Goal: Contribute content: Add original content to the website for others to see

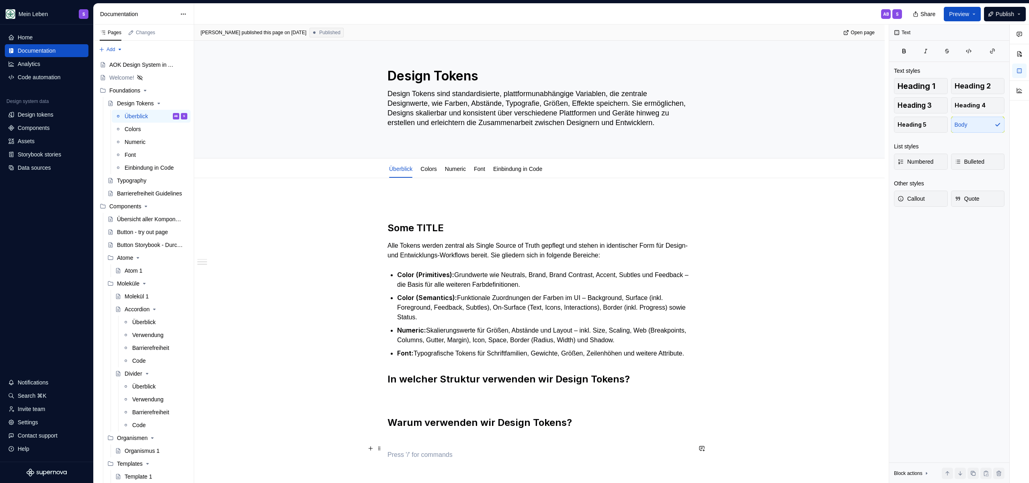
drag, startPoint x: 0, startPoint y: 0, endPoint x: 600, endPoint y: 161, distance: 621.7
click at [600, 436] on p at bounding box center [540, 441] width 304 height 10
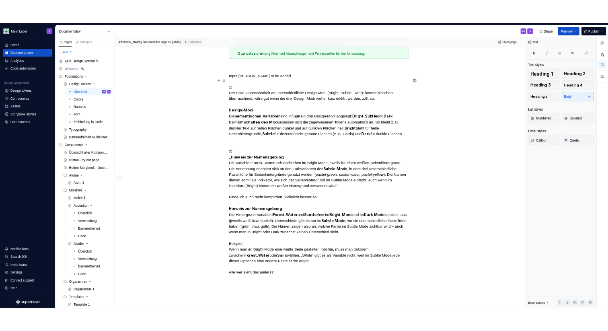
scroll to position [579, 0]
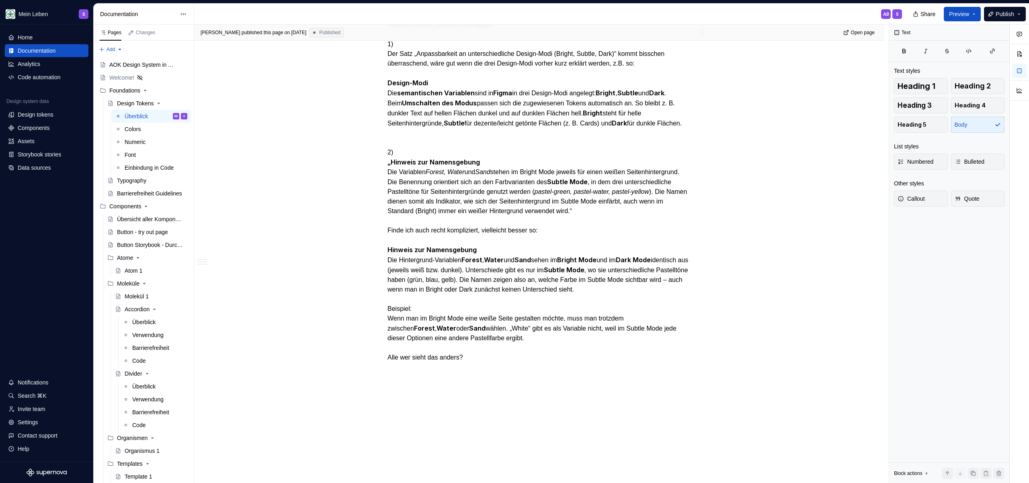
click at [495, 362] on p "Input Nils to be added 1) Der Satz „Anpassbarkeit an unterschiedliche Design-Mo…" at bounding box center [540, 191] width 304 height 342
click at [494, 362] on p "Input Nils to be added 1) Der Satz „Anpassbarkeit an unterschiedliche Design-Mo…" at bounding box center [540, 191] width 304 height 342
click at [493, 362] on p "Input Nils to be added 1) Der Satz „Anpassbarkeit an unterschiedliche Design-Mo…" at bounding box center [540, 191] width 304 height 342
drag, startPoint x: 484, startPoint y: 378, endPoint x: 353, endPoint y: 382, distance: 131.1
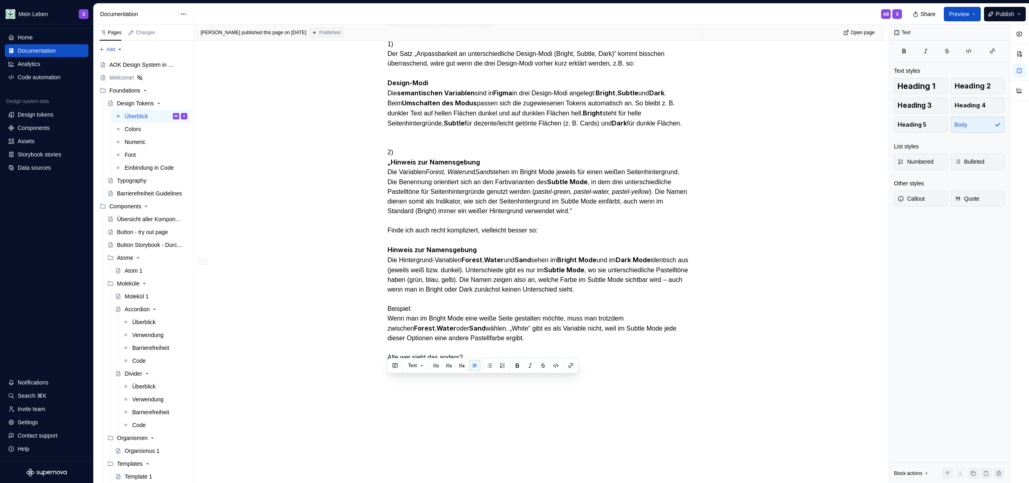
click at [353, 382] on div "Some TITLE Alle Tokens werden zentral als Single Source of Truth gepflegt und s…" at bounding box center [539, 57] width 691 height 917
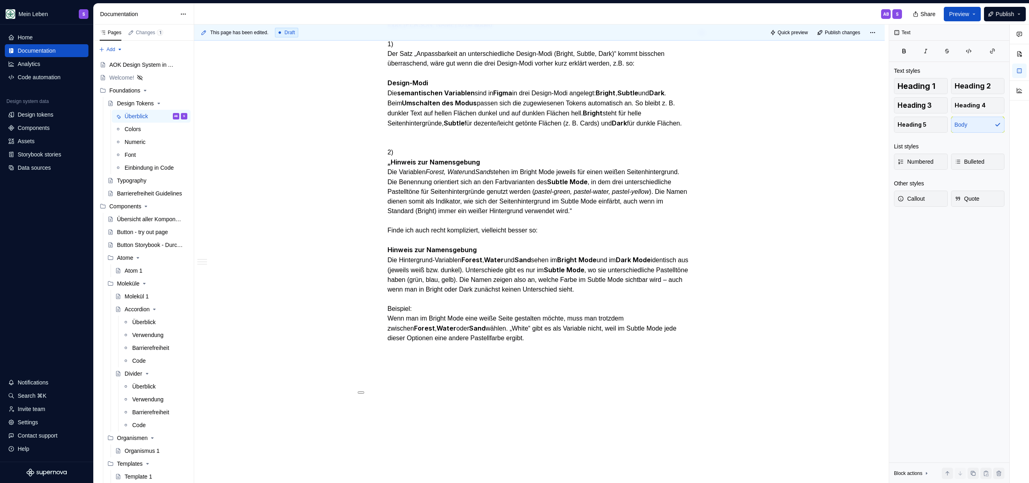
type textarea "*"
click at [388, 342] on p "Input Nils to be added 1) Der Satz „Anpassbarkeit an unterschiedliche Design-Mo…" at bounding box center [540, 186] width 304 height 333
click at [475, 329] on p "Input Nils to be added 1) Der Satz „Anpassbarkeit an unterschiedliche Design-Mo…" at bounding box center [540, 186] width 304 height 333
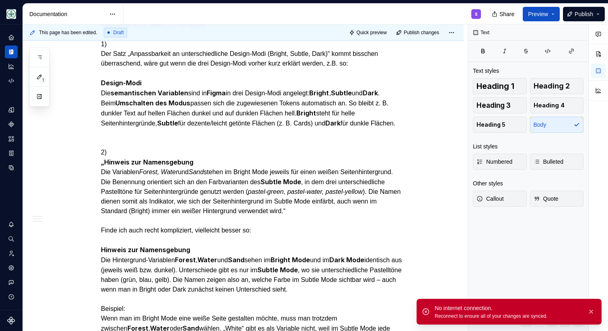
type textarea "*"
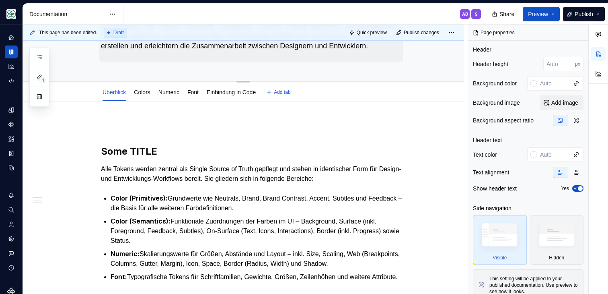
type textarea "*"
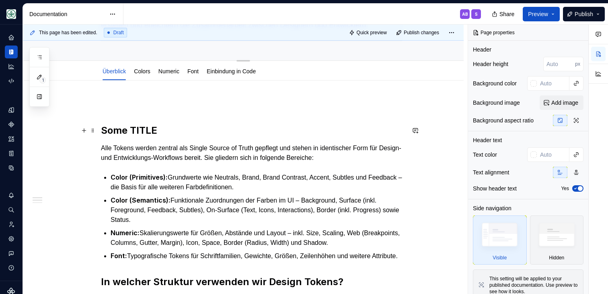
scroll to position [120, 0]
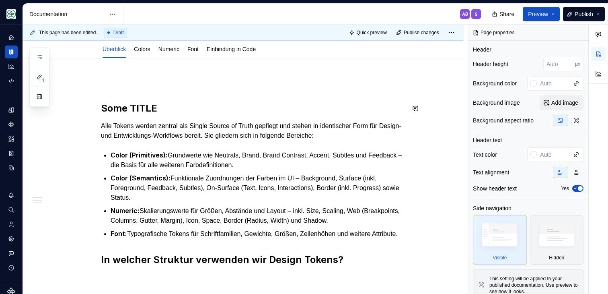
click at [128, 78] on p at bounding box center [253, 83] width 304 height 10
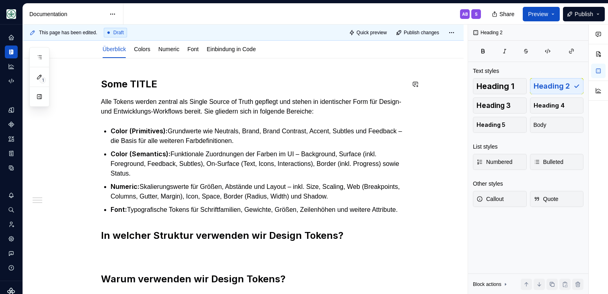
click at [170, 87] on h2 "Some TITLE" at bounding box center [253, 84] width 304 height 13
click at [167, 81] on h2 "Some TITLE" at bounding box center [253, 84] width 304 height 13
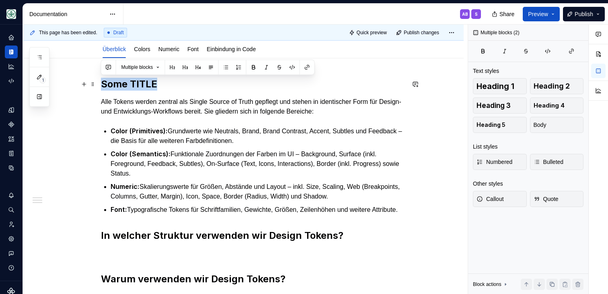
click at [167, 81] on h2 "Some TITLE" at bounding box center [253, 84] width 304 height 13
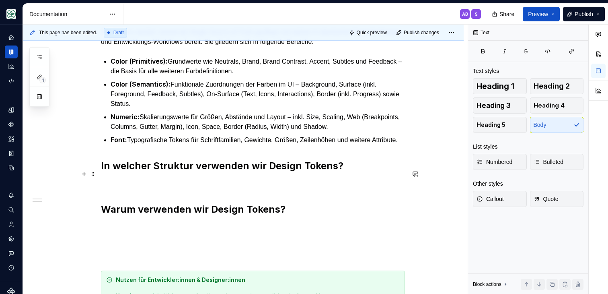
scroll to position [187, 0]
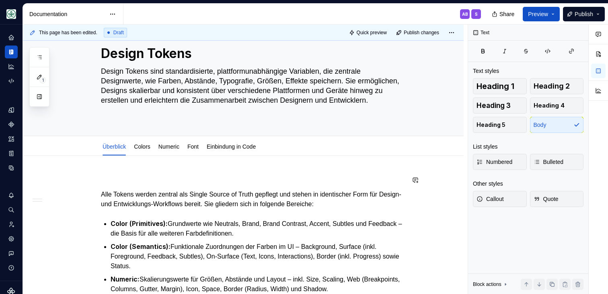
scroll to position [21, 0]
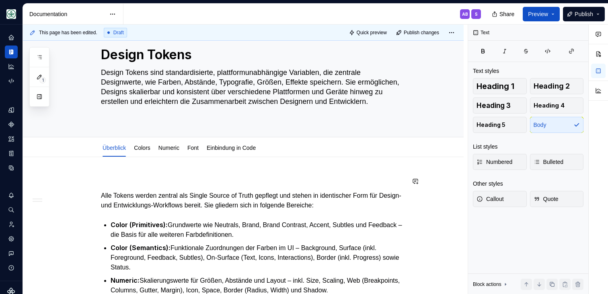
click at [135, 176] on p at bounding box center [253, 181] width 304 height 10
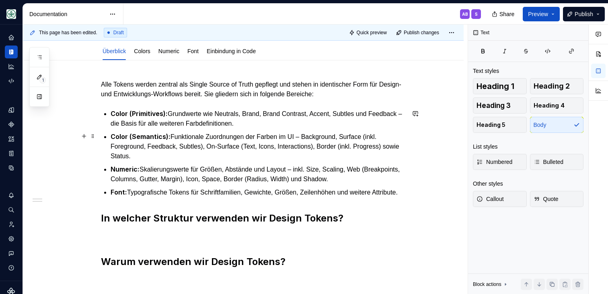
scroll to position [126, 0]
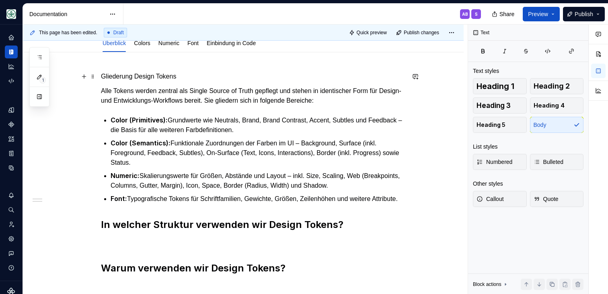
click at [205, 74] on p "Gliederung Design Tokens" at bounding box center [253, 77] width 304 height 10
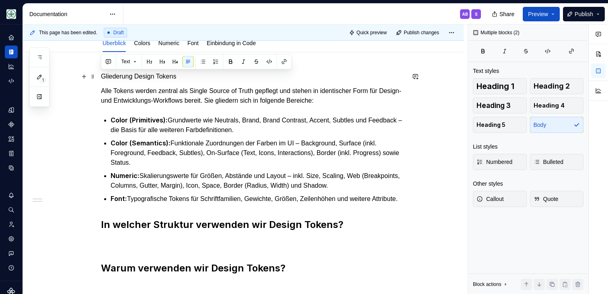
click at [205, 74] on p "Gliederung Design Tokens" at bounding box center [253, 77] width 304 height 10
click at [152, 62] on button "button" at bounding box center [149, 61] width 11 height 11
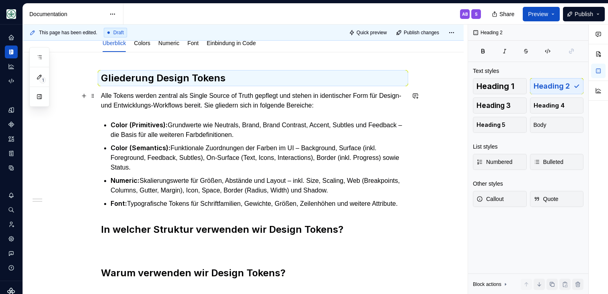
click at [216, 97] on p "Alle Tokens werden zentral als Single Source of Truth gepflegt und stehen in id…" at bounding box center [253, 100] width 304 height 19
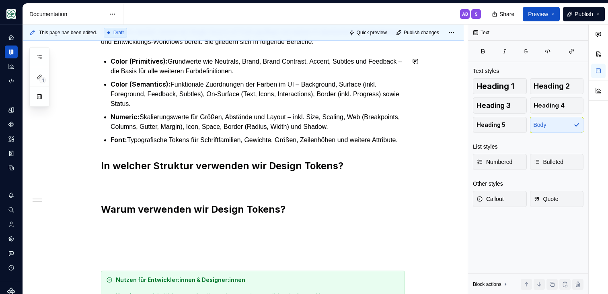
scroll to position [238, 0]
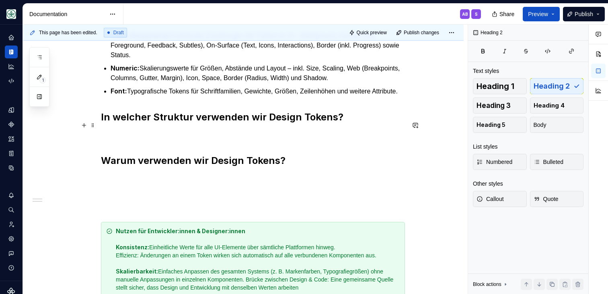
click at [206, 123] on h2 "In welcher Struktur verwenden wir Design Tokens?" at bounding box center [253, 117] width 304 height 13
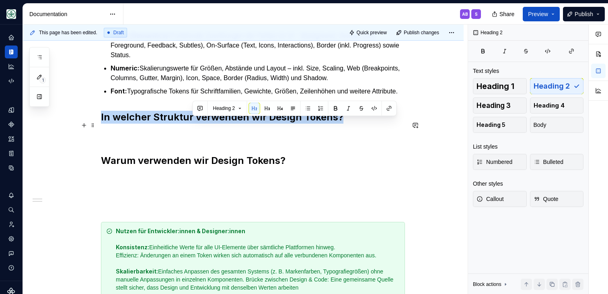
click at [206, 123] on h2 "In welcher Struktur verwenden wir Design Tokens?" at bounding box center [253, 117] width 304 height 13
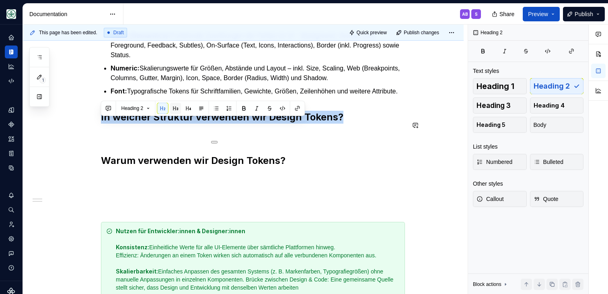
click at [173, 110] on button "button" at bounding box center [175, 108] width 11 height 11
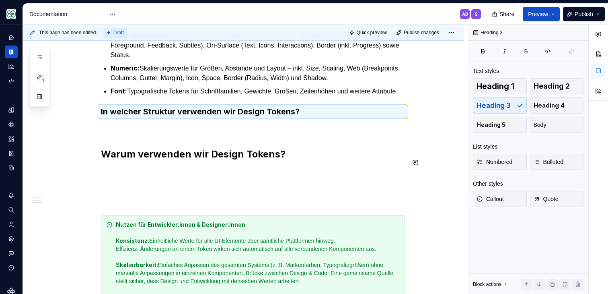
click at [154, 160] on h2 "Warum verwenden wir Design Tokens?" at bounding box center [253, 154] width 304 height 13
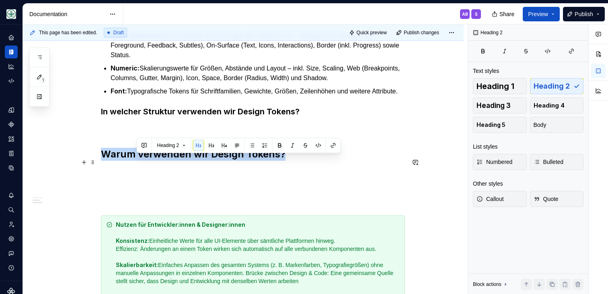
click at [154, 160] on h2 "Warum verwenden wir Design Tokens?" at bounding box center [253, 154] width 304 height 13
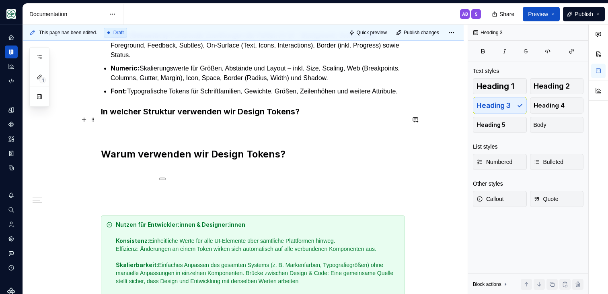
click at [150, 117] on h3 "In welcher Struktur verwenden wir Design Tokens?" at bounding box center [253, 111] width 304 height 11
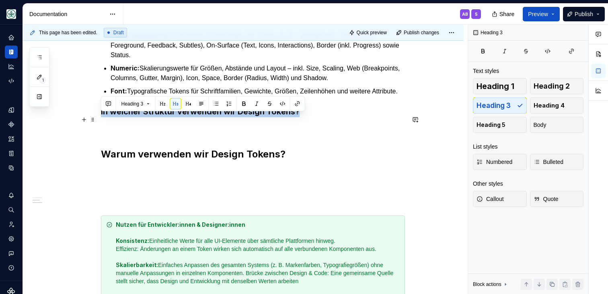
click at [150, 117] on h3 "In welcher Struktur verwenden wir Design Tokens?" at bounding box center [253, 111] width 304 height 11
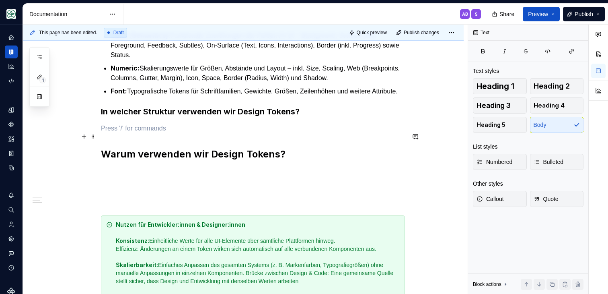
click at [136, 133] on p at bounding box center [253, 128] width 304 height 10
click at [162, 177] on p at bounding box center [253, 172] width 304 height 10
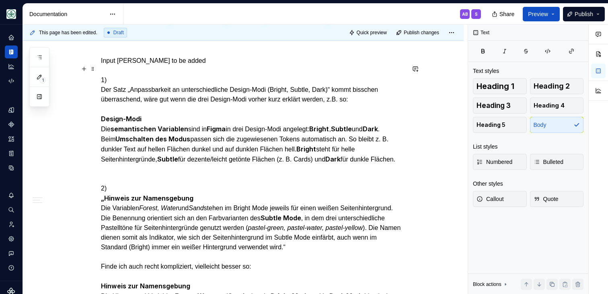
scroll to position [520, 0]
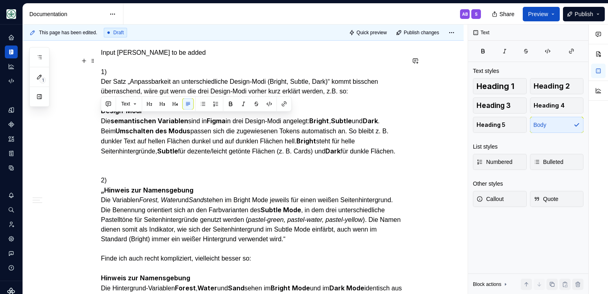
drag, startPoint x: 138, startPoint y: 164, endPoint x: 100, endPoint y: 120, distance: 58.7
click at [100, 120] on div "Gliederung Design Tokens Alle Tokens werden zentral als Single Source of Truth …" at bounding box center [243, 68] width 441 height 820
copy p "Design-Modi Die semantischen Variablen sind in Figma in drei Design-Modi angele…"
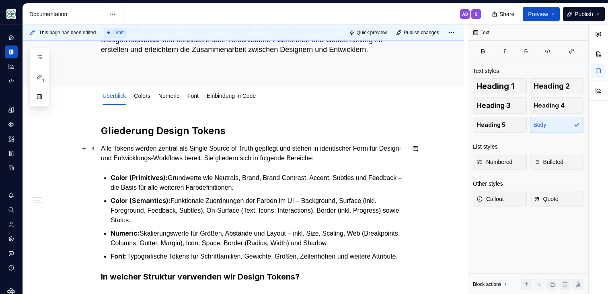
scroll to position [0, 0]
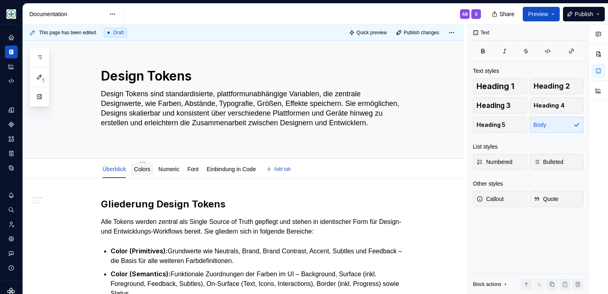
click at [150, 168] on link "Colors" at bounding box center [142, 169] width 16 height 6
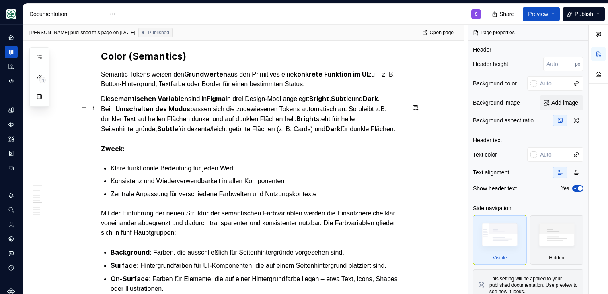
scroll to position [1931, 0]
click at [214, 153] on p "Die semantischen Variablen sind in Figma in drei Design-Modi angelegt: Bright ,…" at bounding box center [253, 123] width 304 height 60
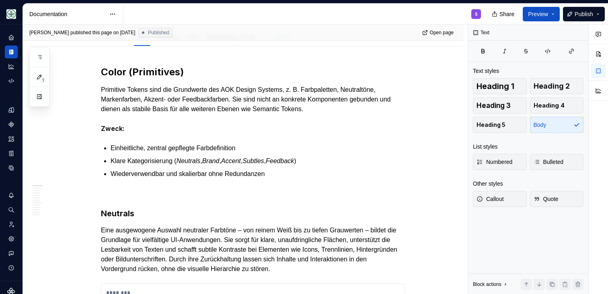
scroll to position [0, 0]
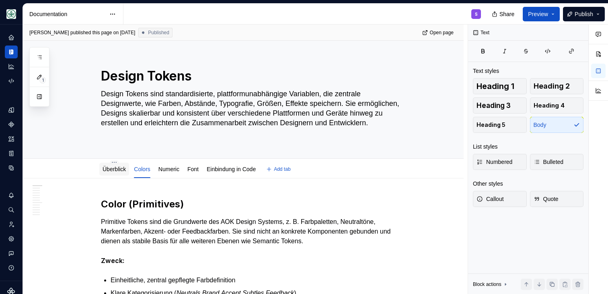
click at [119, 166] on link "Überblick" at bounding box center [114, 169] width 23 height 6
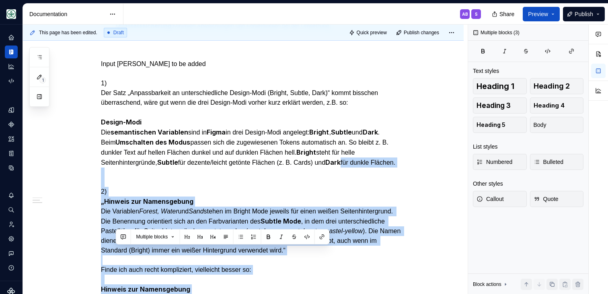
scroll to position [727, 0]
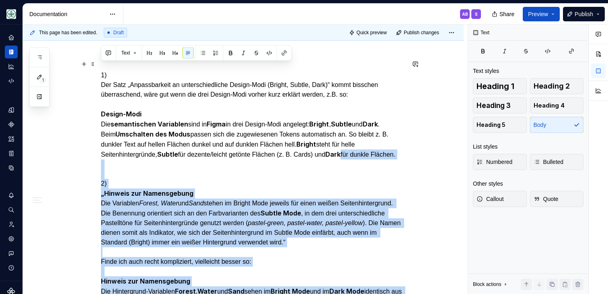
drag, startPoint x: 152, startPoint y: 134, endPoint x: 101, endPoint y: 55, distance: 94.3
click at [101, 55] on div "Gliederung Design Tokens Alle Tokens werden zentral als Single Source of Truth …" at bounding box center [253, 31] width 304 height 703
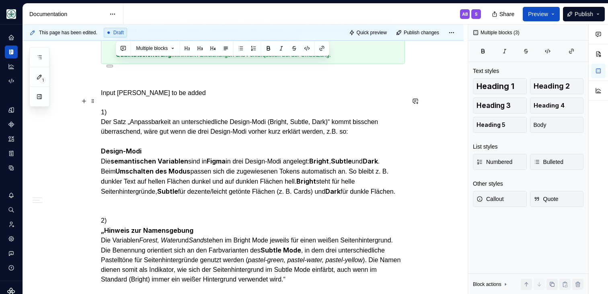
click at [150, 165] on strong "semantischen Variablen" at bounding box center [150, 161] width 78 height 8
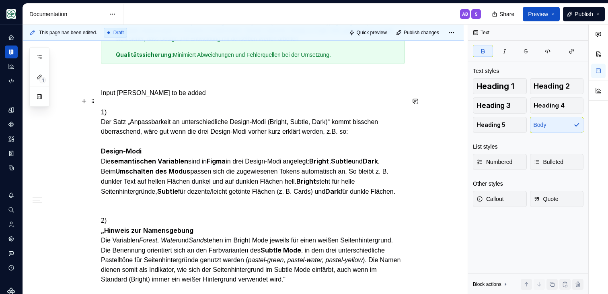
click at [133, 117] on p "Input Nils to be added 1) Der Satz „Anpassbarkeit an unterschiedliche Design-Mo…" at bounding box center [253, 254] width 304 height 333
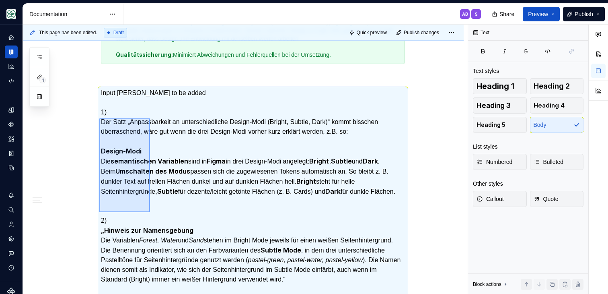
drag, startPoint x: 99, startPoint y: 118, endPoint x: 149, endPoint y: 211, distance: 105.1
click at [149, 211] on div "This page has been edited. Draft Quick preview Publish changes Design Tokens De…" at bounding box center [245, 159] width 445 height 269
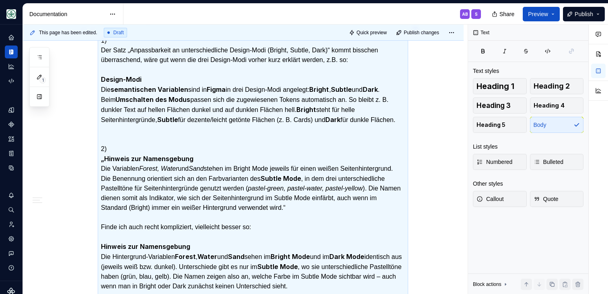
click at [134, 203] on p "Input Nils to be added 1) Der Satz „Anpassbarkeit an unterschiedliche Design-Mo…" at bounding box center [253, 182] width 304 height 333
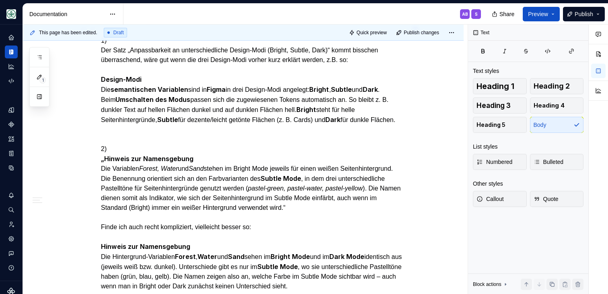
click at [133, 113] on p "Input Nils to be added 1) Der Satz „Anpassbarkeit an unterschiedliche Design-Mo…" at bounding box center [253, 182] width 304 height 333
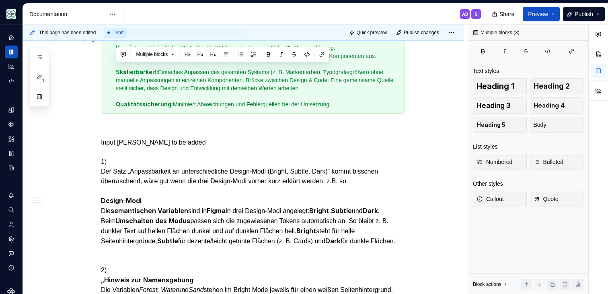
scroll to position [394, 0]
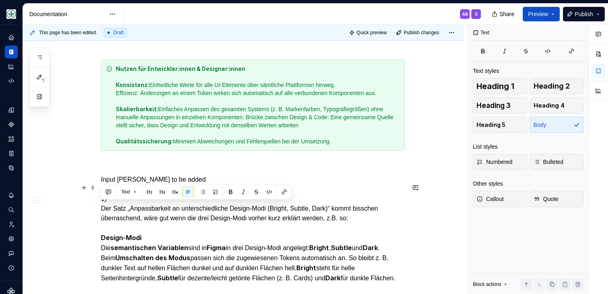
drag, startPoint x: 136, startPoint y: 133, endPoint x: 102, endPoint y: 205, distance: 79.3
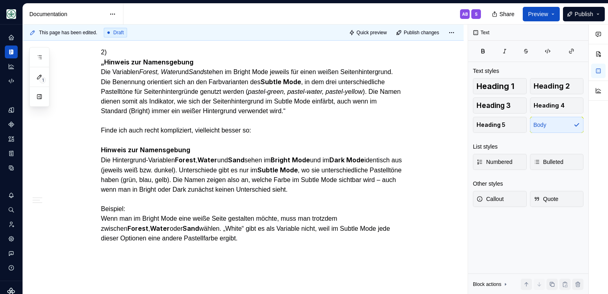
scroll to position [562, 0]
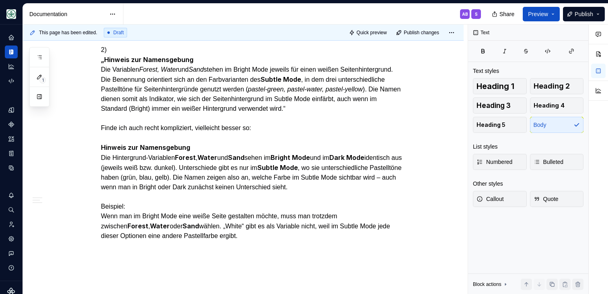
click at [291, 145] on p "Input Nils to be added 2) „Hinweis zur Namensgebung Die Variablen Forest, Water…" at bounding box center [253, 128] width 304 height 244
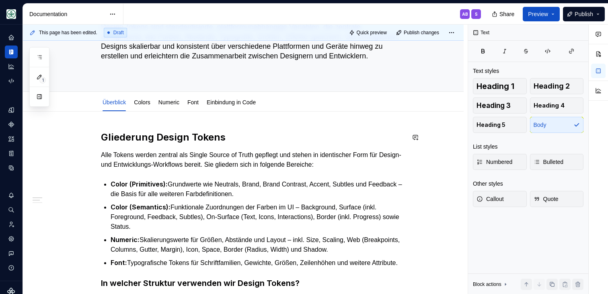
scroll to position [65, 0]
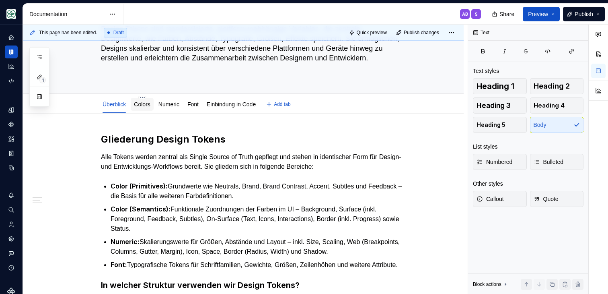
click at [142, 106] on link "Colors" at bounding box center [142, 104] width 16 height 6
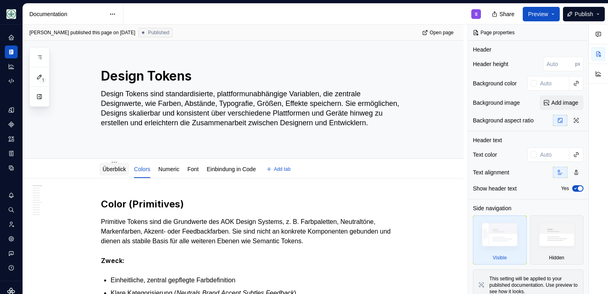
click at [121, 171] on link "Überblick" at bounding box center [114, 169] width 23 height 6
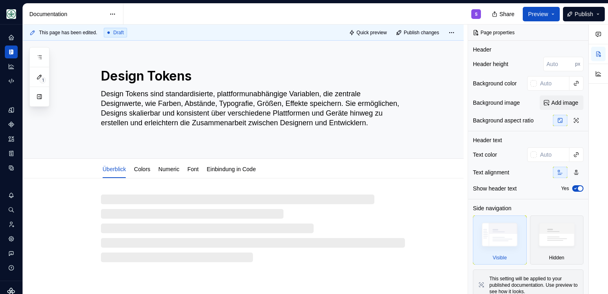
type textarea "*"
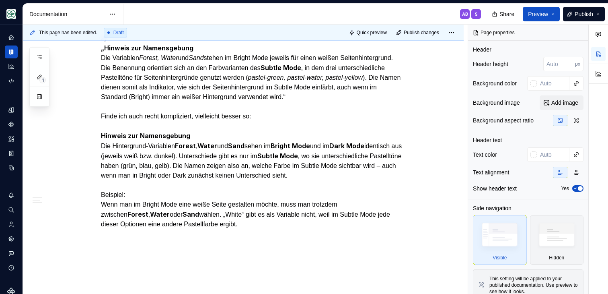
scroll to position [576, 0]
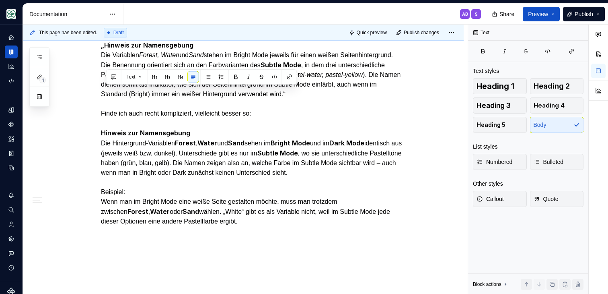
drag, startPoint x: 235, startPoint y: 240, endPoint x: 104, endPoint y: 87, distance: 201.3
click at [104, 87] on p "Input Nils to be added 2) „Hinweis zur Namensgebung Die Variablen Forest, Water…" at bounding box center [253, 114] width 304 height 244
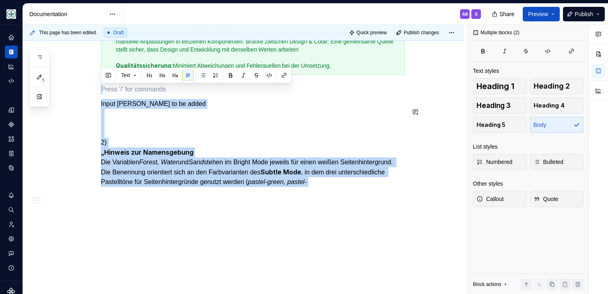
drag, startPoint x: 180, startPoint y: 84, endPoint x: 282, endPoint y: 211, distance: 163.0
click at [282, 211] on div "Gliederung Design Tokens Alle Tokens werden zentral als Single Source of Truth …" at bounding box center [243, 1] width 441 height 585
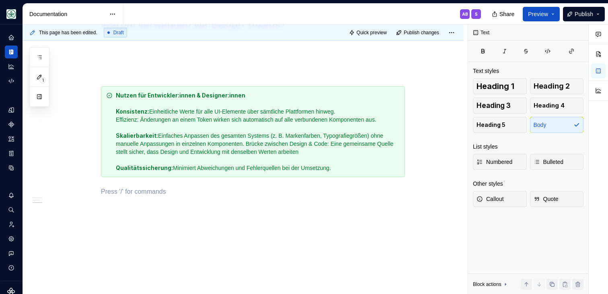
scroll to position [356, 0]
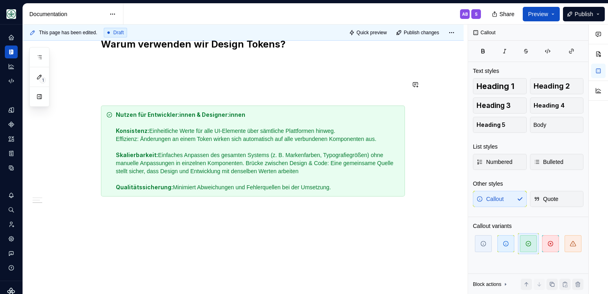
click at [239, 68] on div "Gliederung Design Tokens Alle Tokens werden zentral als Single Source of Truth …" at bounding box center [253, 23] width 304 height 347
drag, startPoint x: 150, startPoint y: 107, endPoint x: 150, endPoint y: 99, distance: 8.4
click at [150, 99] on div "Gliederung Design Tokens Alle Tokens werden zentral als Single Source of Truth …" at bounding box center [253, 23] width 304 height 347
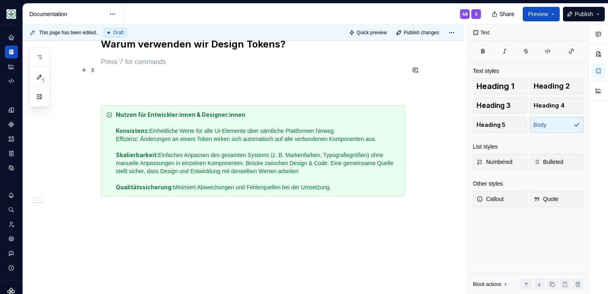
click at [148, 62] on p at bounding box center [253, 62] width 304 height 10
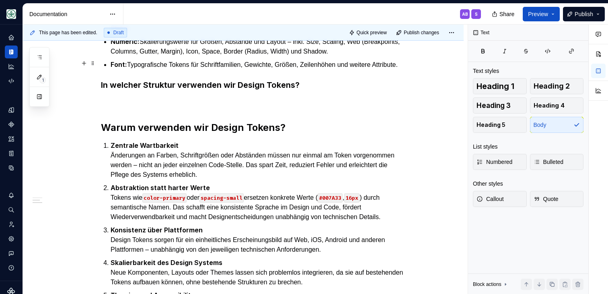
scroll to position [283, 0]
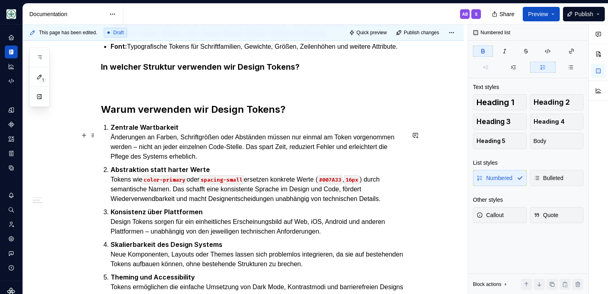
click at [288, 169] on ol "Zentrale Wartbarkeit Änderungen an Farben, Schriftgrößen oder Abständen müssen …" at bounding box center [258, 265] width 294 height 286
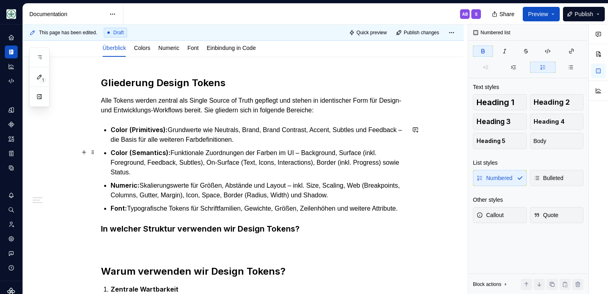
scroll to position [0, 0]
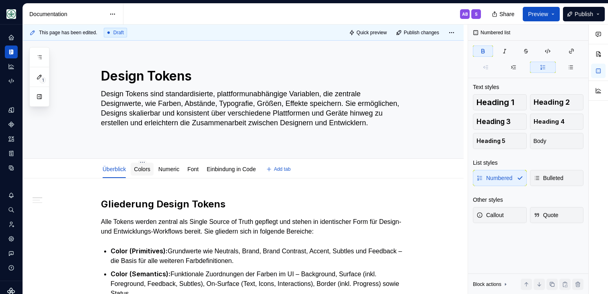
click at [149, 168] on link "Colors" at bounding box center [142, 169] width 16 height 6
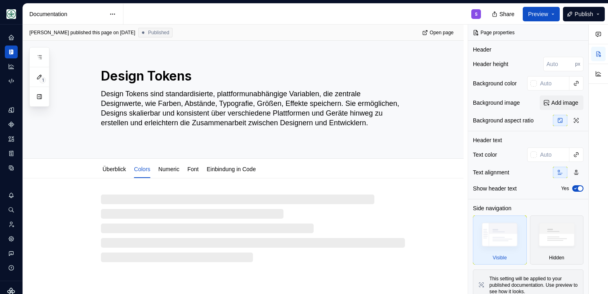
type textarea "*"
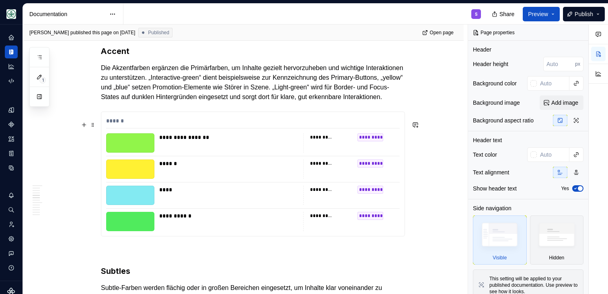
scroll to position [1272, 0]
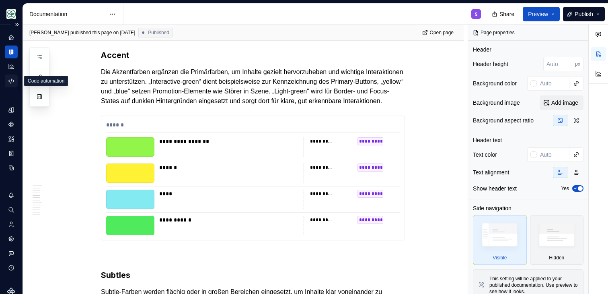
click at [8, 83] on icon "Code automation" at bounding box center [11, 80] width 7 height 7
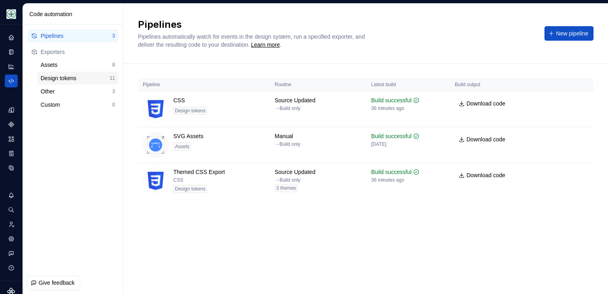
click at [55, 80] on div "Design tokens" at bounding box center [75, 78] width 69 height 8
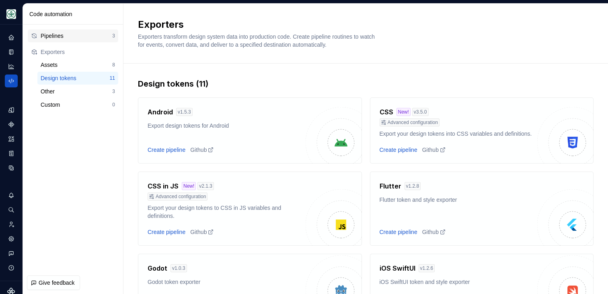
click at [58, 33] on div "Pipelines" at bounding box center [77, 36] width 72 height 8
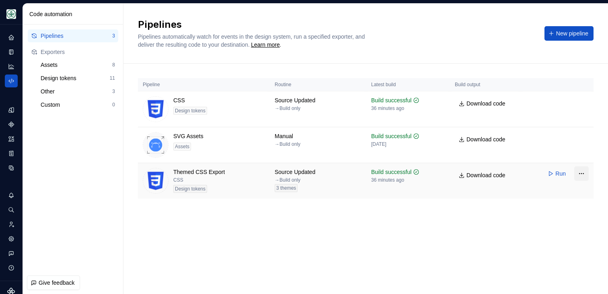
click at [577, 175] on html "Mein Leben S Design system data Code automation Pipelines 3 Exporters Assets 8 …" at bounding box center [304, 147] width 608 height 294
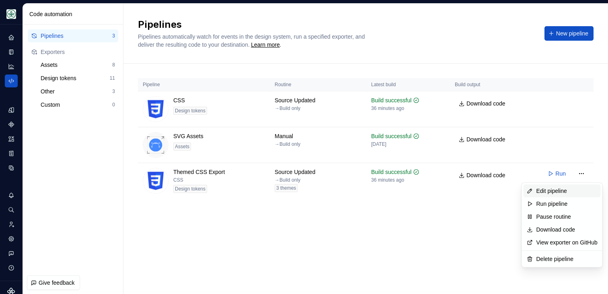
click at [554, 194] on div "Edit pipeline" at bounding box center [566, 191] width 61 height 8
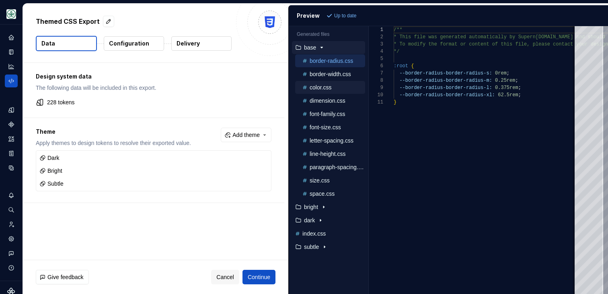
click at [325, 88] on p "color.css" at bounding box center [321, 87] width 22 height 6
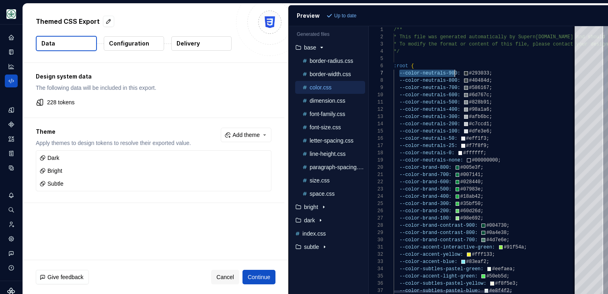
scroll to position [43, 64]
drag, startPoint x: 398, startPoint y: 74, endPoint x: 456, endPoint y: 73, distance: 58.3
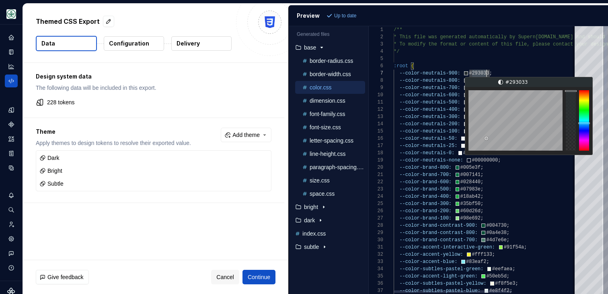
scroll to position [43, 99]
drag, startPoint x: 471, startPoint y: 74, endPoint x: 492, endPoint y: 74, distance: 21.3
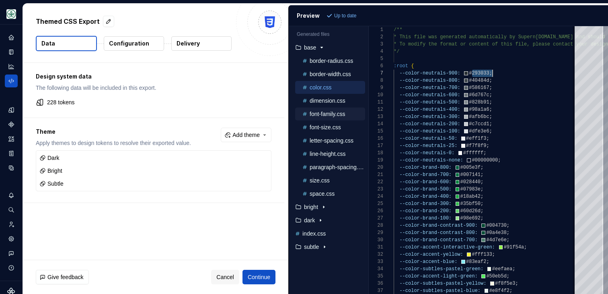
click at [325, 118] on button "font-family.css" at bounding box center [330, 113] width 70 height 9
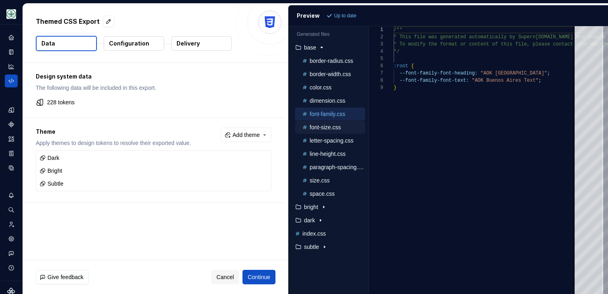
click at [322, 131] on button "font-size.css" at bounding box center [330, 127] width 70 height 9
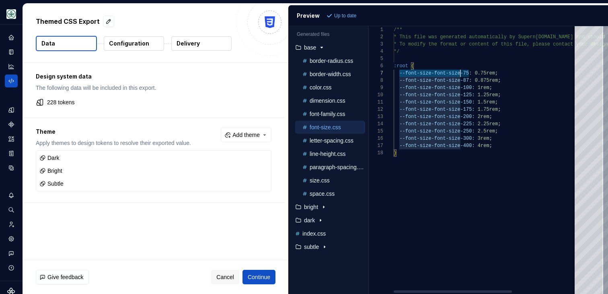
scroll to position [43, 76]
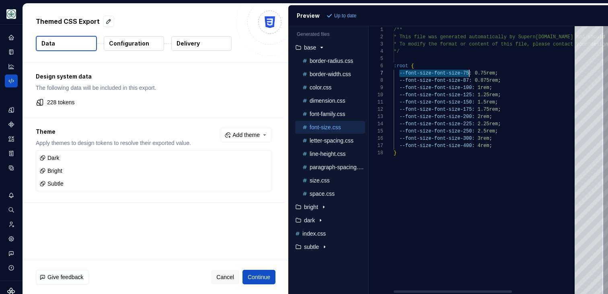
drag, startPoint x: 399, startPoint y: 74, endPoint x: 469, endPoint y: 73, distance: 70.4
click at [470, 73] on div "/** * This file was generated automatically by Supern ova.io and should not be …" at bounding box center [536, 159] width 284 height 267
click at [326, 73] on p "border-width.css" at bounding box center [330, 74] width 41 height 6
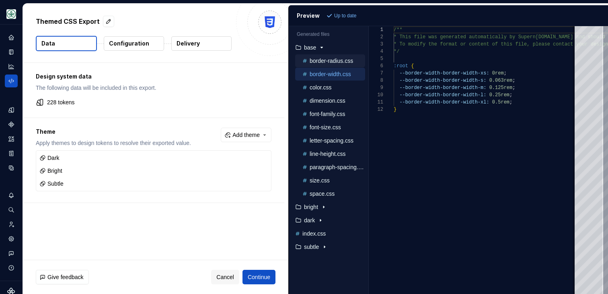
click at [333, 62] on p "border-radius.css" at bounding box center [331, 61] width 43 height 6
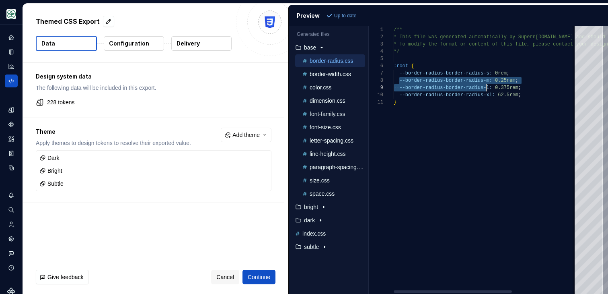
scroll to position [51, 96]
drag, startPoint x: 399, startPoint y: 81, endPoint x: 489, endPoint y: 81, distance: 90.9
click at [489, 81] on div "/** * This file was generated automatically by Supern ova.io and should not be …" at bounding box center [536, 159] width 284 height 267
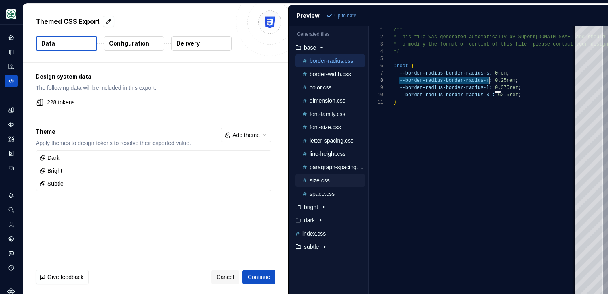
click at [319, 178] on p "size.css" at bounding box center [320, 180] width 20 height 6
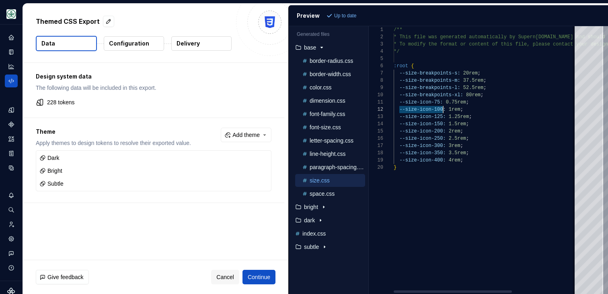
scroll to position [7, 49]
drag, startPoint x: 400, startPoint y: 110, endPoint x: 440, endPoint y: 109, distance: 40.2
click at [442, 109] on div "/** * This file was generated automatically by Supern ova.io and should not be …" at bounding box center [536, 159] width 284 height 267
click at [326, 123] on div "font-size.css" at bounding box center [333, 127] width 64 height 8
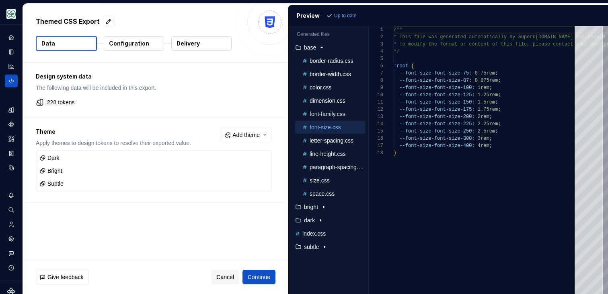
scroll to position [0, 0]
click at [327, 117] on div "font-family.css" at bounding box center [333, 114] width 64 height 8
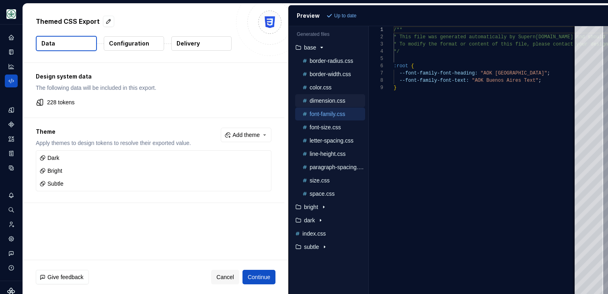
click at [324, 104] on div "dimension.css" at bounding box center [333, 101] width 64 height 8
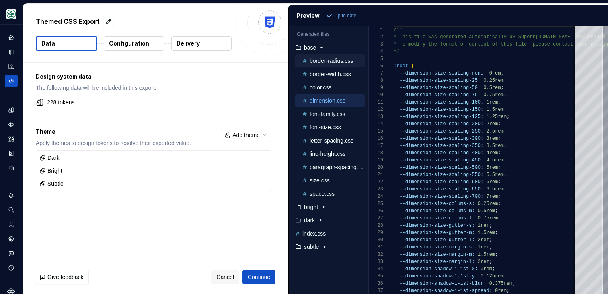
click at [319, 61] on p "border-radius.css" at bounding box center [331, 61] width 43 height 6
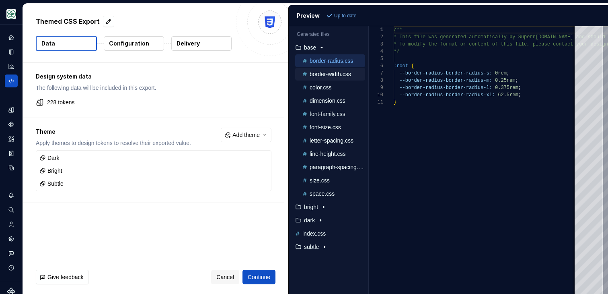
click at [333, 68] on div "border-width.css" at bounding box center [330, 74] width 70 height 13
click at [333, 76] on p "border-width.css" at bounding box center [330, 74] width 41 height 6
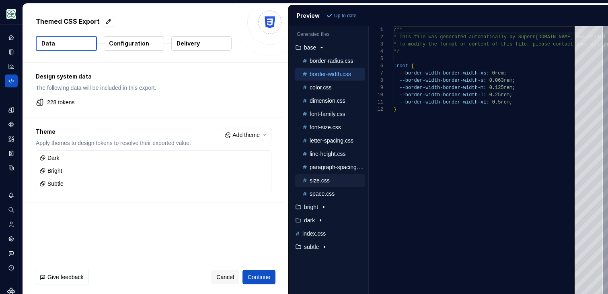
click at [324, 179] on p "size.css" at bounding box center [320, 180] width 20 height 6
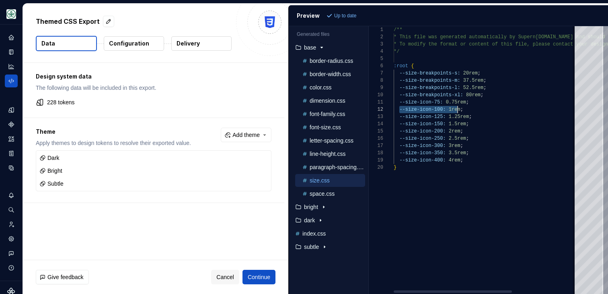
scroll to position [7, 67]
drag, startPoint x: 399, startPoint y: 109, endPoint x: 460, endPoint y: 110, distance: 61.5
click at [460, 110] on div "/** * This file was generated automatically by Supern ova.io and should not be …" at bounding box center [536, 159] width 284 height 267
click at [427, 121] on div "/** * This file was generated automatically by Supern ova.io and should not be …" at bounding box center [536, 159] width 284 height 267
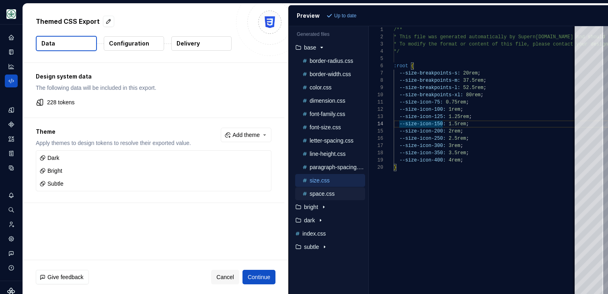
click at [321, 196] on p "space.css" at bounding box center [322, 193] width 25 height 6
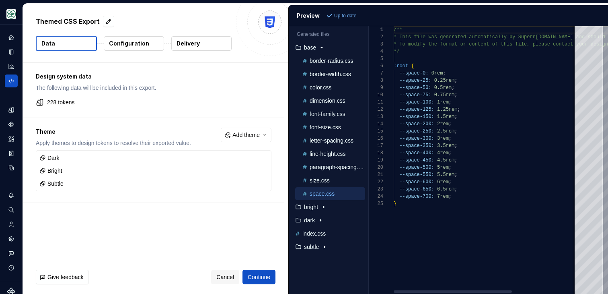
type textarea "**********"
drag, startPoint x: 399, startPoint y: 102, endPoint x: 448, endPoint y: 102, distance: 49.9
click at [448, 102] on div "/** * This file was generated automatically by Supern ova.io and should not be …" at bounding box center [536, 159] width 284 height 267
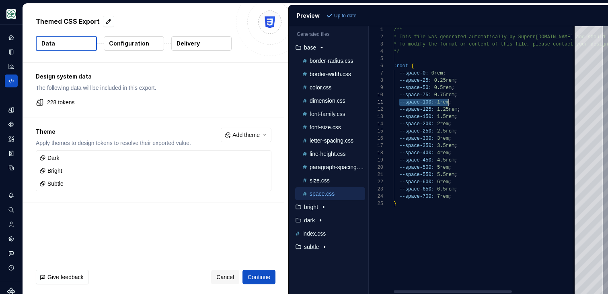
click at [401, 108] on div "/** * This file was generated automatically by Supern ova.io and should not be …" at bounding box center [536, 159] width 284 height 267
drag, startPoint x: 400, startPoint y: 108, endPoint x: 456, endPoint y: 110, distance: 55.9
click at [456, 110] on div "/** * This file was generated automatically by Supern ova.io and should not be …" at bounding box center [536, 159] width 284 height 267
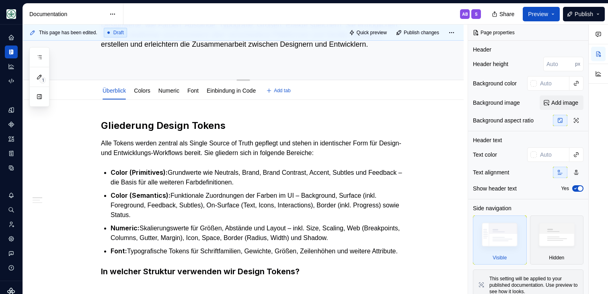
type textarea "*"
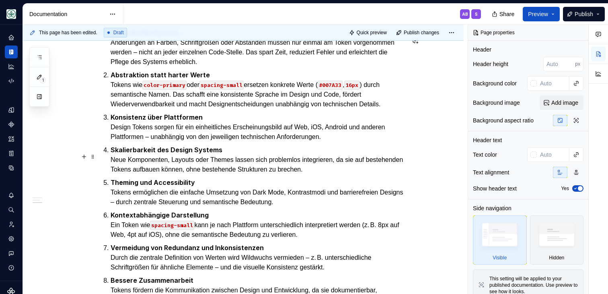
scroll to position [379, 0]
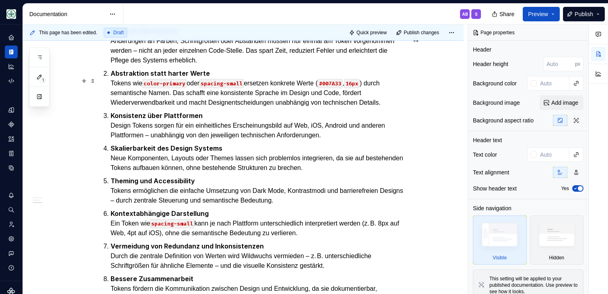
click at [161, 88] on code "color-primary" at bounding box center [164, 83] width 44 height 9
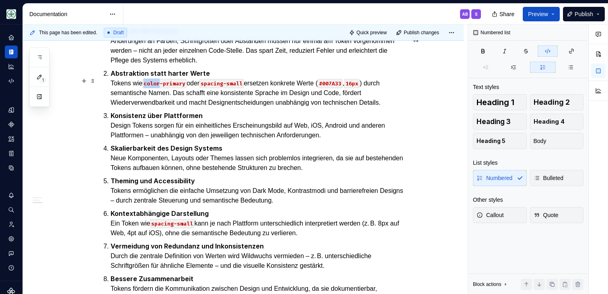
click at [161, 88] on code "color-primary" at bounding box center [164, 83] width 44 height 9
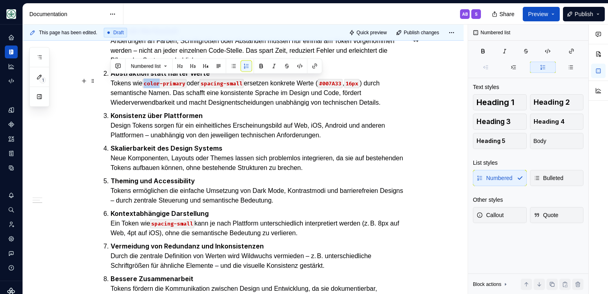
click at [161, 88] on code "color-primary" at bounding box center [164, 83] width 44 height 9
click at [177, 88] on code "color-primary" at bounding box center [164, 83] width 44 height 9
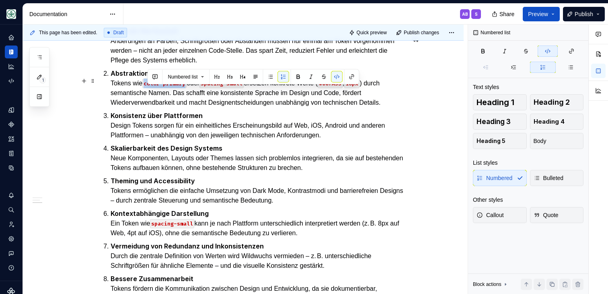
drag, startPoint x: 190, startPoint y: 91, endPoint x: 148, endPoint y: 88, distance: 42.3
click at [148, 88] on p "Abstraktion statt harter Werte Tokens wie color-primary oder spacing-small erse…" at bounding box center [258, 87] width 294 height 39
drag, startPoint x: 210, startPoint y: 88, endPoint x: 145, endPoint y: 88, distance: 64.3
click at [145, 88] on p "Abstraktion statt harter Werte Tokens wie --color-neutrals-900 oder spacing-sma…" at bounding box center [258, 87] width 294 height 39
click at [153, 90] on p "Abstraktion statt harter Werte Tokens wie --color-neutrals-900 oder spacing-sma…" at bounding box center [258, 87] width 294 height 39
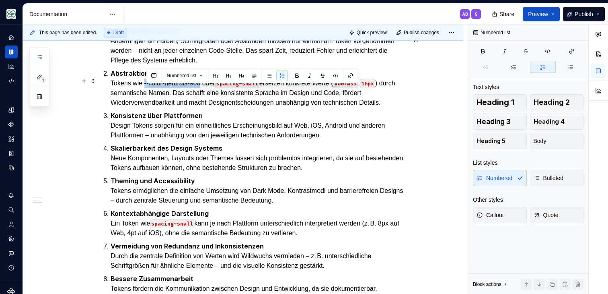
drag, startPoint x: 147, startPoint y: 90, endPoint x: 208, endPoint y: 89, distance: 61.1
click at [208, 89] on p "Abstraktion statt harter Werte Tokens wie --color-neutrals-900 oder spacing-sma…" at bounding box center [258, 87] width 294 height 39
click at [181, 75] on span "Numbered list" at bounding box center [182, 75] width 30 height 6
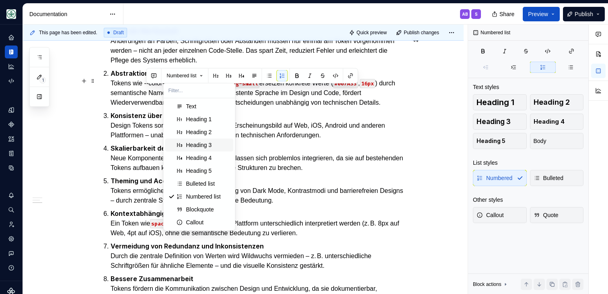
click at [322, 107] on p "Abstraktion statt harter Werte Tokens wie --color-neutrals-900 oder spacing-sma…" at bounding box center [258, 87] width 294 height 39
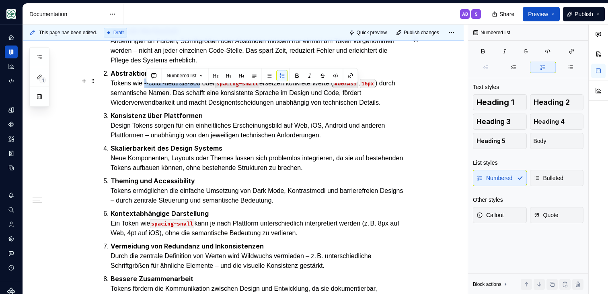
drag, startPoint x: 146, startPoint y: 90, endPoint x: 208, endPoint y: 90, distance: 61.5
click at [208, 90] on p "Abstraktion statt harter Werte Tokens wie --color-neutrals-900 oder spacing-sma…" at bounding box center [258, 87] width 294 height 39
click at [339, 75] on button "button" at bounding box center [335, 75] width 11 height 11
click at [242, 88] on code "spacing-small" at bounding box center [244, 83] width 44 height 9
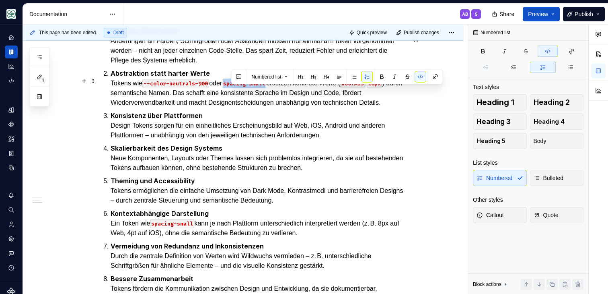
drag, startPoint x: 232, startPoint y: 89, endPoint x: 272, endPoint y: 93, distance: 39.6
click at [266, 88] on code "spacing-small" at bounding box center [244, 83] width 44 height 9
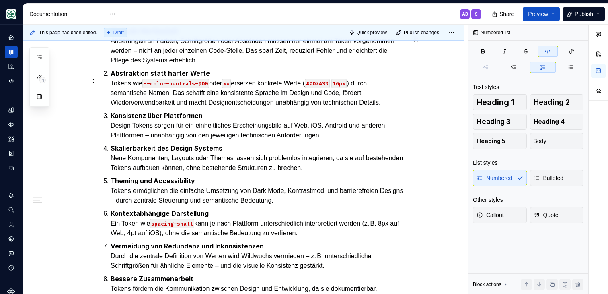
click at [330, 88] on code "#007A33" at bounding box center [317, 83] width 25 height 9
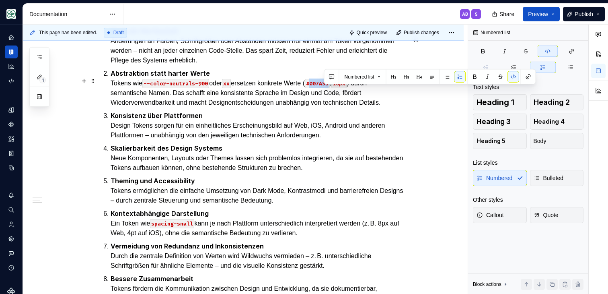
click at [330, 88] on code "#007A33" at bounding box center [317, 83] width 25 height 9
drag, startPoint x: 324, startPoint y: 90, endPoint x: 342, endPoint y: 90, distance: 17.7
click at [330, 88] on code "#007A33" at bounding box center [317, 83] width 25 height 9
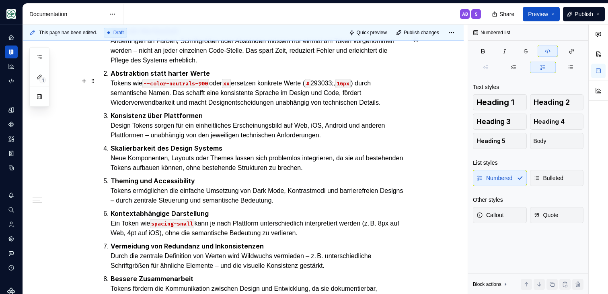
click at [310, 88] on code "#" at bounding box center [308, 83] width 6 height 9
click at [231, 88] on code "xx" at bounding box center [226, 83] width 9 height 9
click at [242, 90] on p "Abstraktion statt harter Werte Tokens wie --color-neutrals-900 oder xx ersetzen…" at bounding box center [258, 87] width 294 height 39
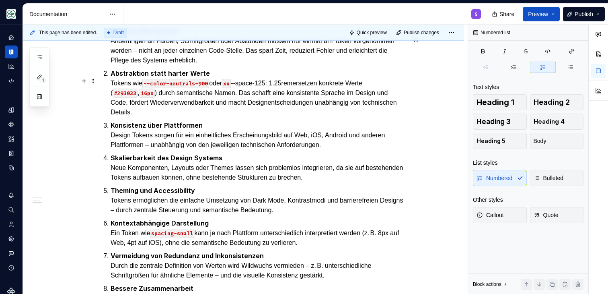
click at [280, 91] on p "Abstraktion statt harter Werte Tokens wie --color-neutrals-900 oder xx --space-…" at bounding box center [258, 92] width 294 height 49
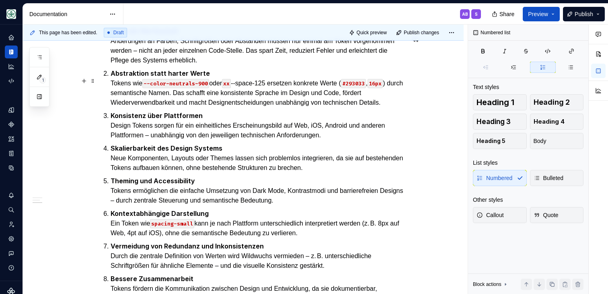
click at [368, 88] on code "16px" at bounding box center [375, 83] width 15 height 9
click at [368, 88] on code "1,25rem" at bounding box center [380, 83] width 25 height 9
click at [231, 88] on code "xx" at bounding box center [226, 83] width 9 height 9
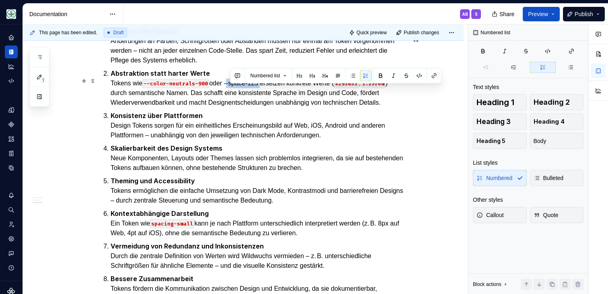
drag, startPoint x: 231, startPoint y: 92, endPoint x: 267, endPoint y: 87, distance: 37.0
click at [267, 87] on p "Abstraktion statt harter Werte Tokens wie --color-neutrals-900 oder --space-125…" at bounding box center [258, 87] width 294 height 39
click at [425, 76] on button "button" at bounding box center [419, 75] width 11 height 11
click at [273, 136] on p "Konsistenz über Plattformen Design Tokens sorgen für ein einheitliches Erschein…" at bounding box center [258, 125] width 294 height 29
click at [241, 125] on ol "Zentrale Wartbarkeit Änderungen an Farben, Schriftgrößen oder Abständen müssen …" at bounding box center [258, 169] width 294 height 286
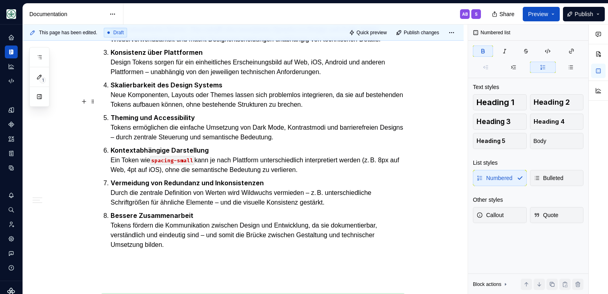
scroll to position [428, 0]
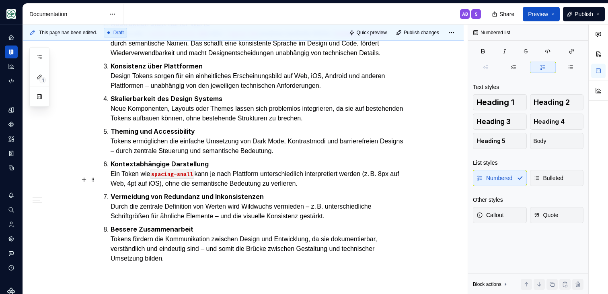
click at [233, 188] on p "Kontextabhängige Darstellung Ein Token wie spacing-small kann je nach Plattform…" at bounding box center [258, 173] width 294 height 29
click at [341, 188] on p "Kontextabhängige Darstellung Ein Token wie spacing-small kann je nach Plattform…" at bounding box center [258, 173] width 294 height 29
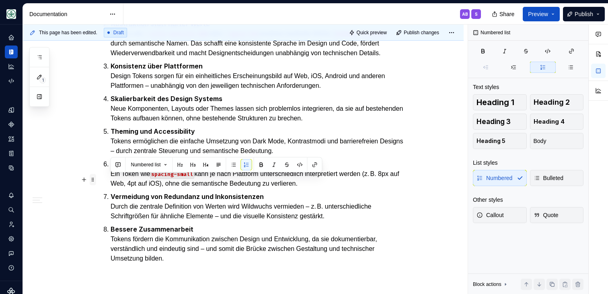
drag, startPoint x: 353, startPoint y: 198, endPoint x: 90, endPoint y: 179, distance: 264.1
click at [101, 179] on div "Gliederung Design Tokens Alle Tokens werden zentral als Single Source of Truth …" at bounding box center [253, 88] width 304 height 638
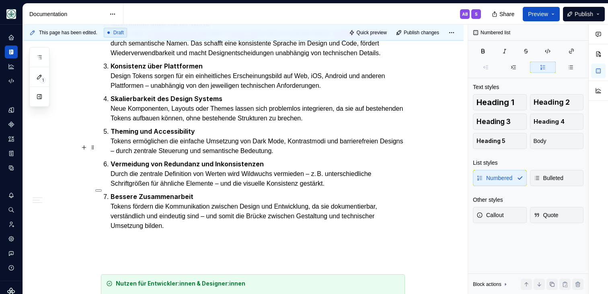
click at [250, 150] on p "Theming und Accessibility Tokens ermöglichen die einfache Umsetzung von Dark Mo…" at bounding box center [258, 140] width 294 height 29
click at [203, 145] on p "Theming und Accessibility Tokens ermöglichen die einfache Umsetzung von Dark Mo…" at bounding box center [258, 140] width 294 height 29
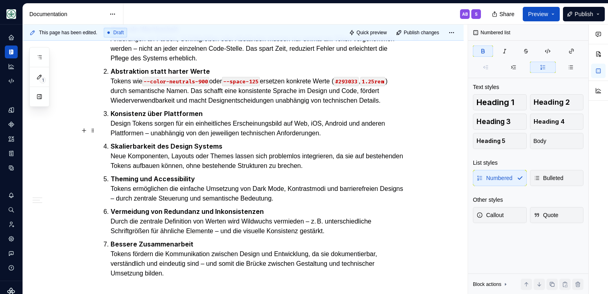
scroll to position [380, 0]
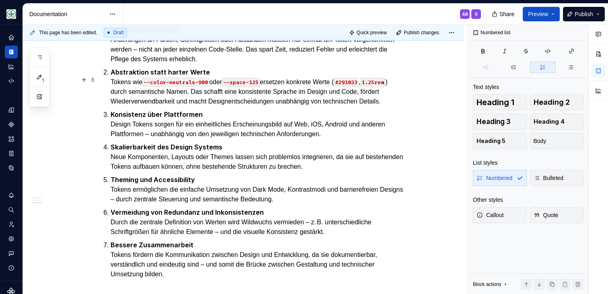
click at [190, 106] on p "Abstraktion statt harter Werte Tokens wie --color-neutrals-900 oder --space-125…" at bounding box center [258, 86] width 294 height 39
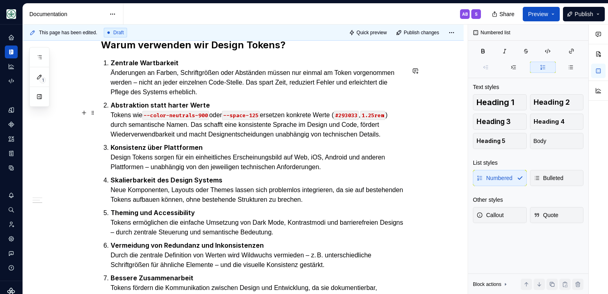
scroll to position [348, 0]
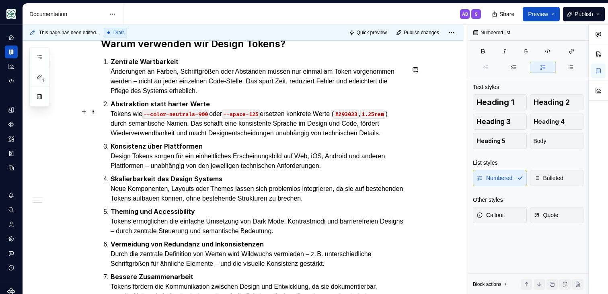
click at [287, 109] on p "Abstraktion statt harter Werte Tokens wie --color-neutrals-900 oder --space-125…" at bounding box center [258, 118] width 294 height 39
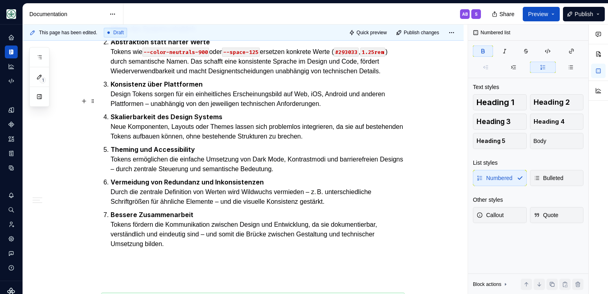
scroll to position [416, 0]
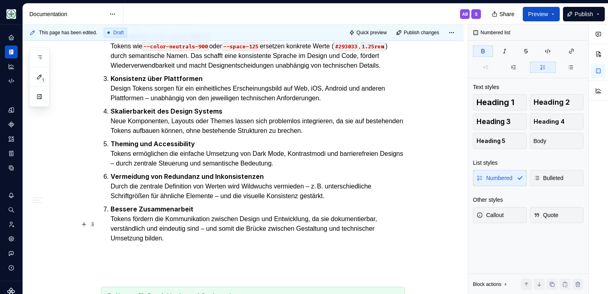
click at [197, 243] on p "Bessere Zusammenarbeit Tokens fördern die Kommunikation zwischen Design und Ent…" at bounding box center [258, 223] width 294 height 39
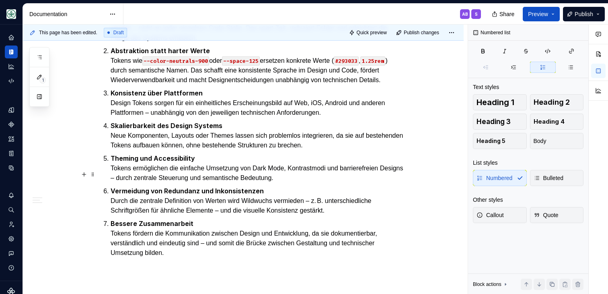
scroll to position [401, 0]
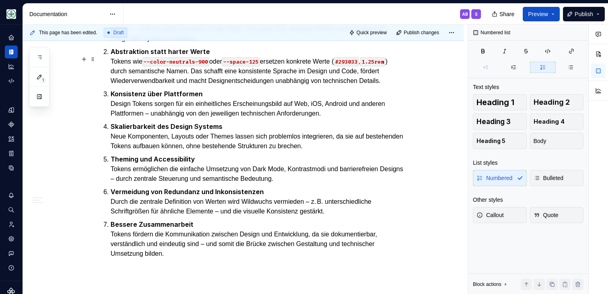
click at [145, 86] on p "Abstraktion statt harter Werte Tokens wie --color-neutrals-900 oder --space-125…" at bounding box center [258, 66] width 294 height 39
click at [174, 258] on p "Bessere Zusammenarbeit Tokens fördern die Kommunikation zwischen Design und Ent…" at bounding box center [258, 238] width 294 height 39
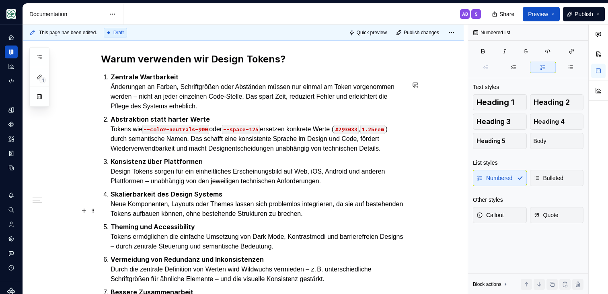
scroll to position [331, 0]
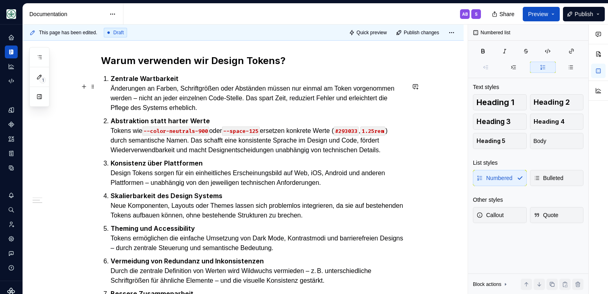
click at [275, 113] on p "Zentrale Wartbarkeit Änderungen an Farben, Schriftgrößen oder Abständen müssen …" at bounding box center [258, 93] width 294 height 39
click at [285, 113] on p "Zentrale Wartbarkeit Änderungen an Farben, Schriftgrößen oder Abständen müssen …" at bounding box center [258, 93] width 294 height 39
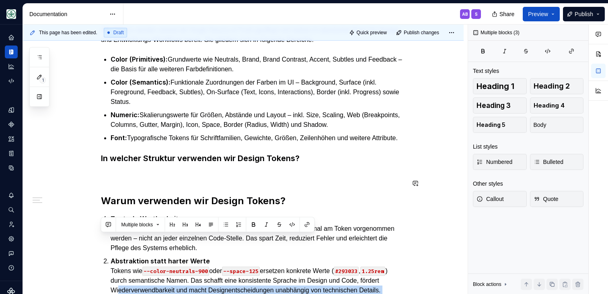
scroll to position [293, 0]
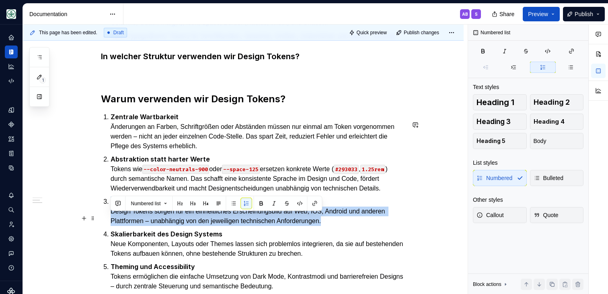
drag, startPoint x: 356, startPoint y: 74, endPoint x: 109, endPoint y: 215, distance: 284.1
click at [111, 215] on li "Konsistenz über Plattformen Design Tokens sorgen für ein einheitliches Erschein…" at bounding box center [258, 210] width 294 height 29
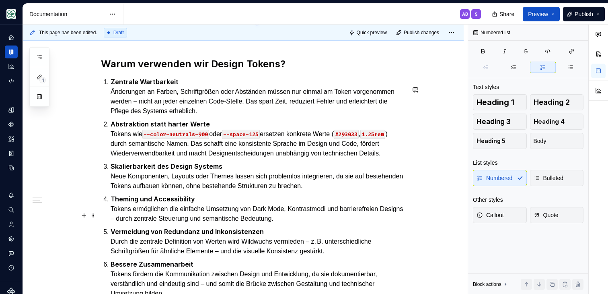
scroll to position [336, 0]
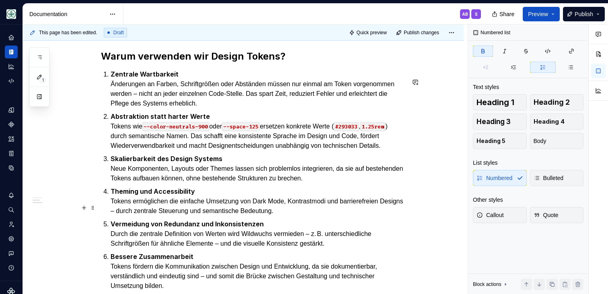
click at [203, 209] on p "Theming und Accessibility Tokens ermöglichen die einfache Umsetzung von Dark Mo…" at bounding box center [258, 200] width 294 height 29
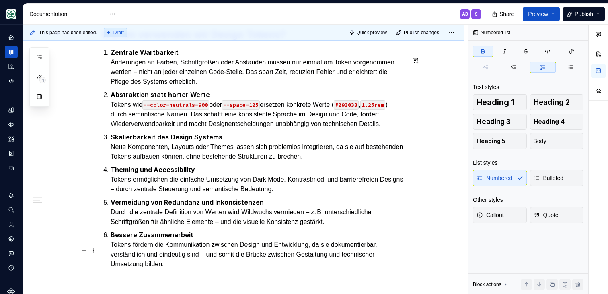
scroll to position [372, 0]
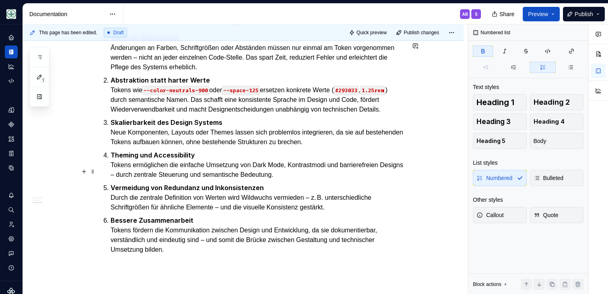
click at [325, 179] on p "Theming und Accessibility Tokens ermöglichen die einfache Umsetzung von Dark Mo…" at bounding box center [258, 164] width 294 height 29
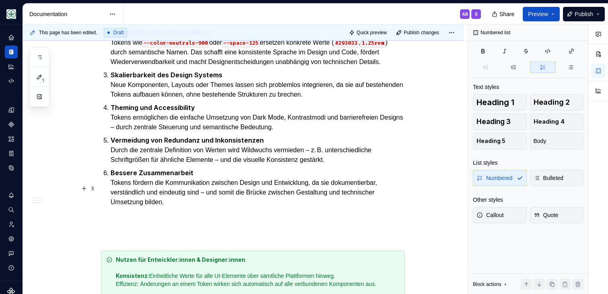
scroll to position [422, 0]
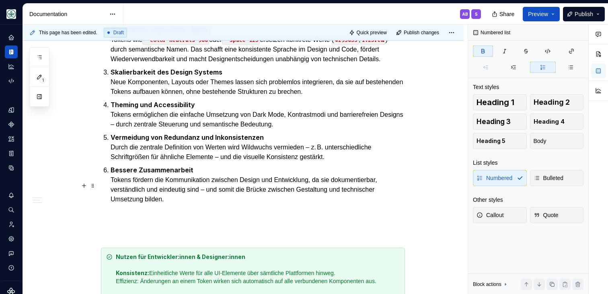
click at [344, 178] on ol "Zentrale Wartbarkeit Änderungen an Farben, Schriftgrößen oder Abständen müssen …" at bounding box center [258, 93] width 294 height 221
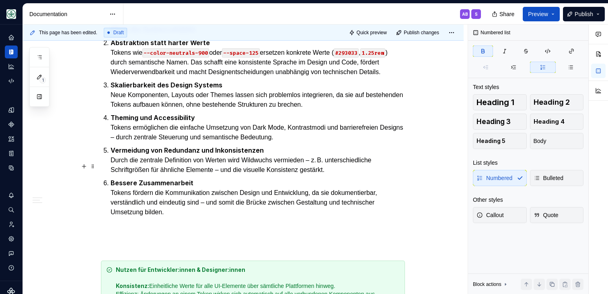
scroll to position [406, 0]
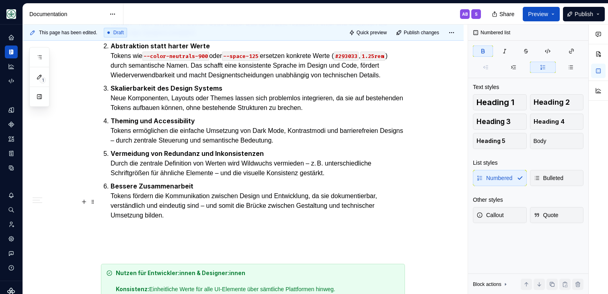
click at [344, 198] on p "Bessere Zusammenarbeit Tokens fördern die Kommunikation zwischen Design und Ent…" at bounding box center [258, 200] width 294 height 39
click at [341, 178] on p "Vermeidung von Redundanz und Inkonsistenzen Durch die zentrale Definition von W…" at bounding box center [258, 162] width 294 height 29
click at [234, 200] on p "Bessere Zusammenarbeit Tokens fördern die Kommunikation zwischen Design und Ent…" at bounding box center [258, 200] width 294 height 39
click at [207, 220] on p "Bessere Zusammenarbeit Tokens fördern die Kommunikation zwischen Design und Ent…" at bounding box center [258, 200] width 294 height 39
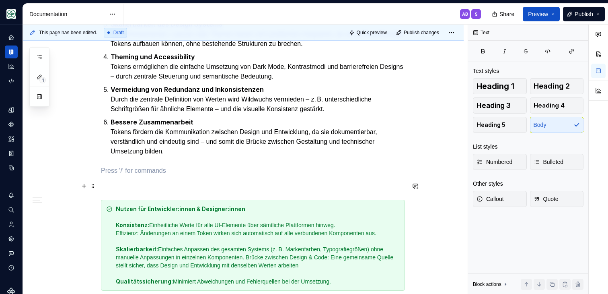
click at [177, 175] on p at bounding box center [253, 171] width 304 height 10
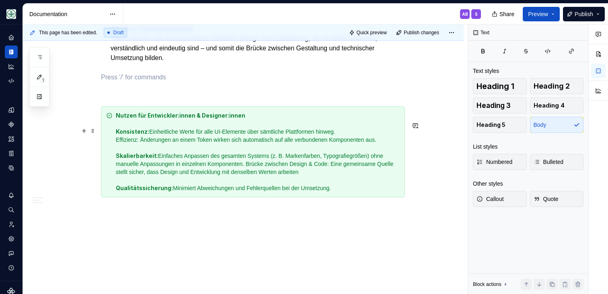
scroll to position [567, 0]
click at [240, 96] on p at bounding box center [253, 91] width 304 height 10
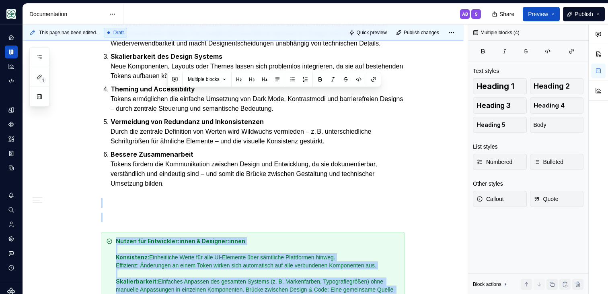
scroll to position [579, 0]
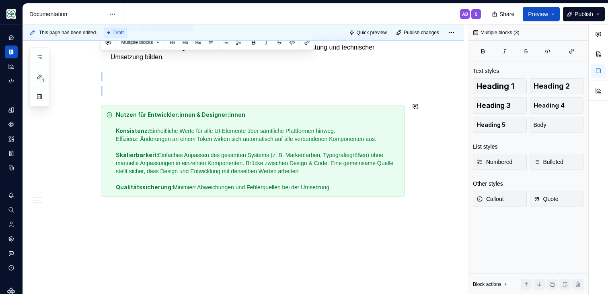
drag, startPoint x: 184, startPoint y: 208, endPoint x: 119, endPoint y: 84, distance: 139.8
click at [161, 89] on p at bounding box center [253, 91] width 304 height 10
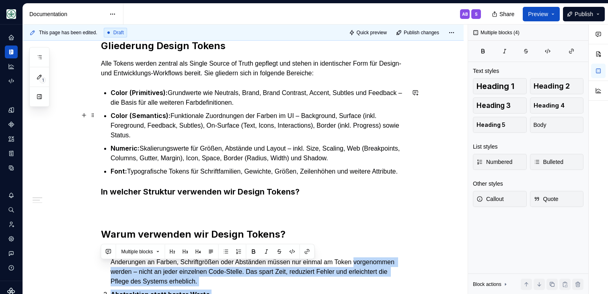
scroll to position [193, 0]
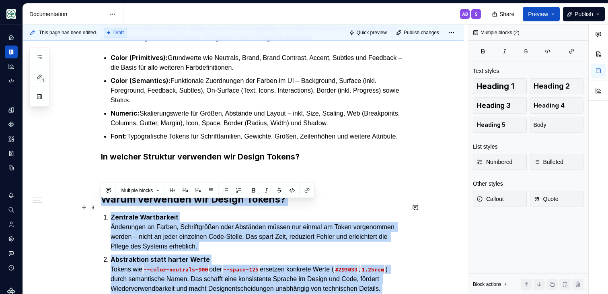
drag, startPoint x: 181, startPoint y: 239, endPoint x: 97, endPoint y: 207, distance: 90.6
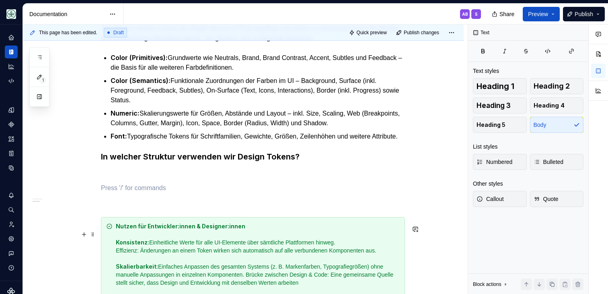
click at [173, 229] on strong "Nutzen für Entwickler:innen & Designer:innen" at bounding box center [180, 225] width 129 height 7
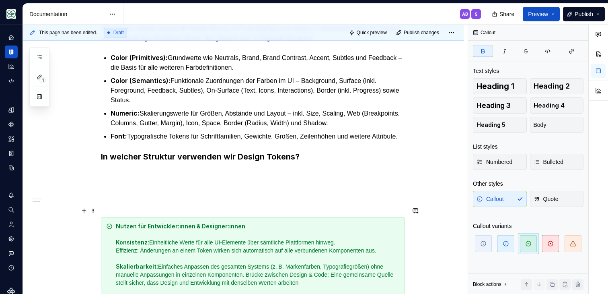
click at [144, 207] on p at bounding box center [253, 202] width 304 height 10
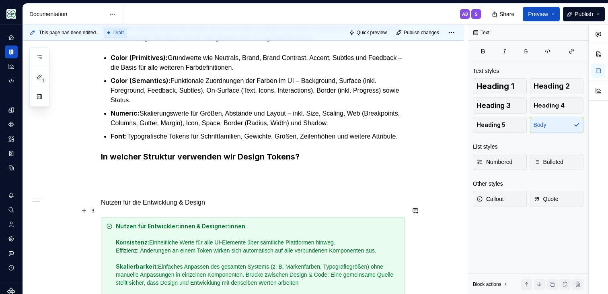
click at [140, 207] on p "Nutzen für die Entwicklung & Design" at bounding box center [253, 202] width 304 height 10
click at [177, 207] on p "Nutzen für Entwicklung & Design" at bounding box center [253, 202] width 304 height 10
click at [230, 207] on p "Nutzen für Entwicklung und Design" at bounding box center [253, 202] width 304 height 10
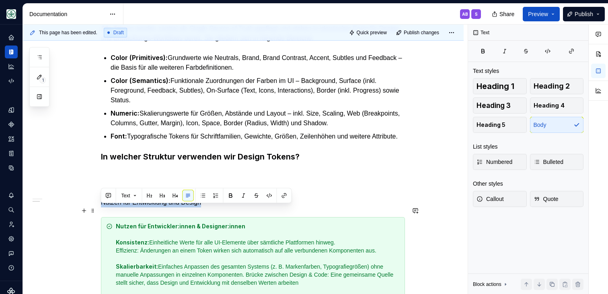
click at [230, 207] on p "Nutzen für Entwicklung und Design" at bounding box center [253, 202] width 304 height 10
click at [152, 195] on button "button" at bounding box center [149, 195] width 11 height 11
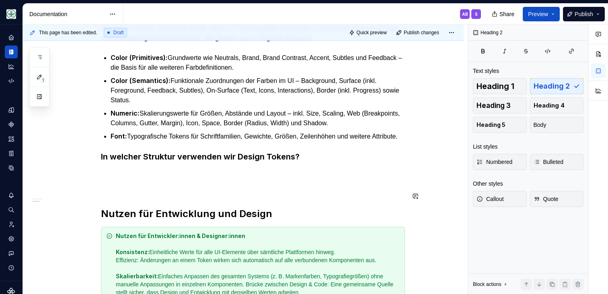
click at [209, 206] on div "Gliederung Design Tokens Alle Tokens werden zentral als Single Source of Truth …" at bounding box center [253, 160] width 304 height 313
click at [191, 187] on div "Gliederung Design Tokens Alle Tokens werden zentral als Single Source of Truth …" at bounding box center [253, 160] width 304 height 313
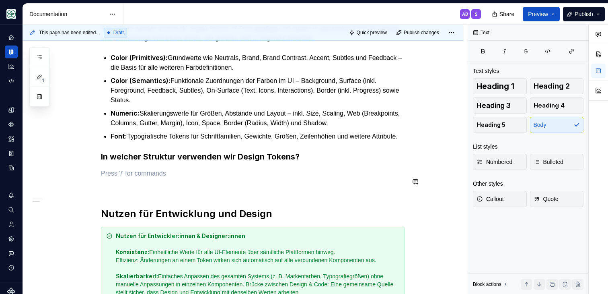
click at [194, 171] on div "Gliederung Design Tokens Alle Tokens werden zentral als Single Source of Truth …" at bounding box center [253, 160] width 304 height 313
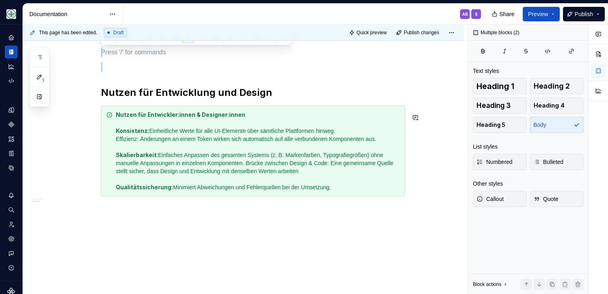
scroll to position [322, 0]
click at [310, 86] on h2 "Nutzen für Entwicklung und Design" at bounding box center [253, 92] width 304 height 13
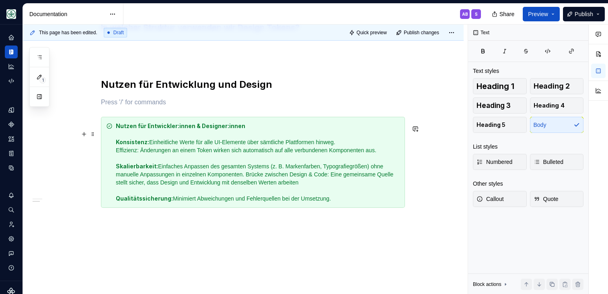
click at [240, 129] on strong "Nutzen für Entwickler:innen & Designer:innen" at bounding box center [180, 125] width 129 height 7
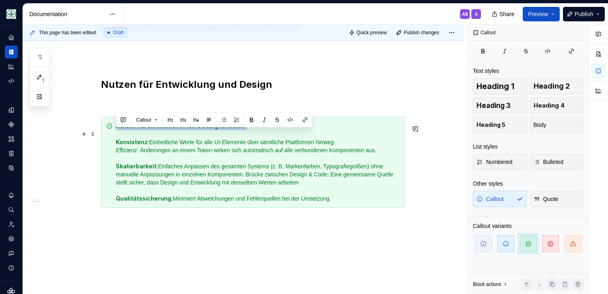
click at [240, 129] on strong "Nutzen für Entwickler:innen & Designer:innen" at bounding box center [180, 125] width 129 height 7
click at [166, 146] on div "Nutzen für Entwickler:innen & Designer:innen Konsistenz: Einheitliche Werte für…" at bounding box center [258, 162] width 284 height 80
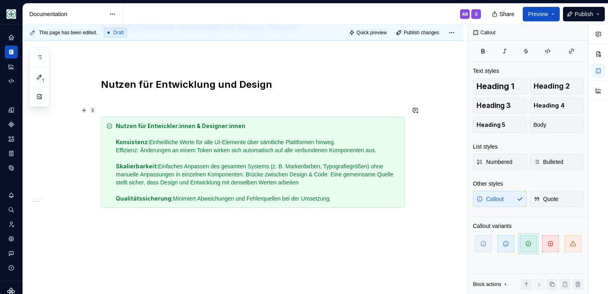
click at [131, 107] on p at bounding box center [253, 102] width 304 height 10
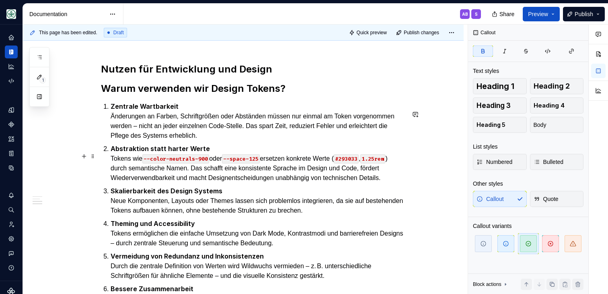
scroll to position [340, 0]
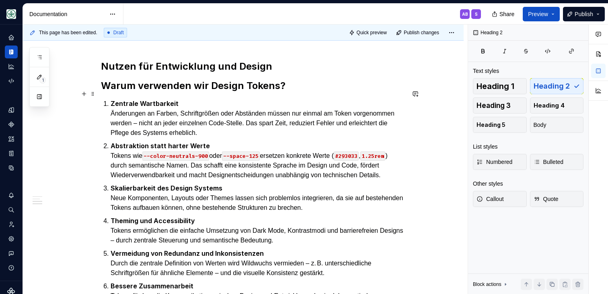
click at [214, 92] on h2 "Warum verwenden wir Design Tokens?" at bounding box center [253, 85] width 304 height 13
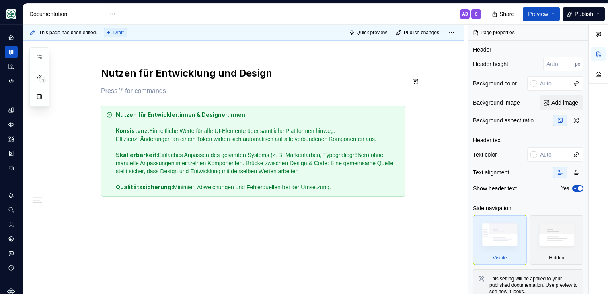
click at [119, 129] on strong "Konsistenz:" at bounding box center [132, 130] width 33 height 7
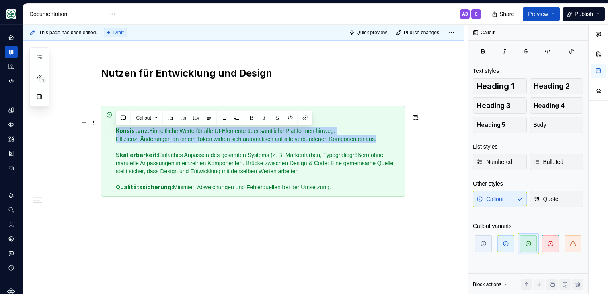
drag, startPoint x: 115, startPoint y: 129, endPoint x: 393, endPoint y: 142, distance: 278.2
click at [393, 142] on div "Nutzen für Entwickler:innen & Designer:innen Konsistenz: Einheitliche Werte für…" at bounding box center [258, 151] width 284 height 80
copy div "Konsistenz: Einheitliche Werte für alle UI-Elemente über sämtliche Plattformen …"
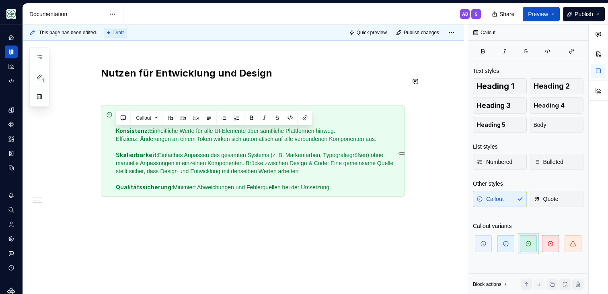
click at [154, 97] on div "Gliederung Design Tokens Alle Tokens werden zentral als Single Source of Truth …" at bounding box center [253, 30] width 304 height 332
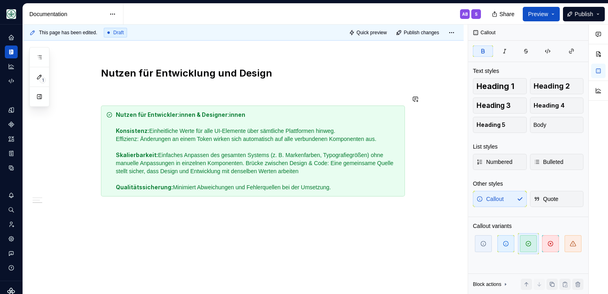
click at [135, 87] on p at bounding box center [253, 91] width 304 height 10
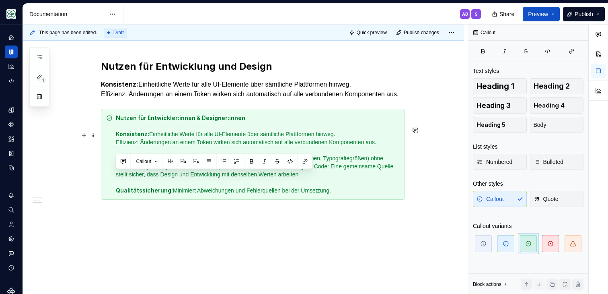
drag, startPoint x: 115, startPoint y: 174, endPoint x: 335, endPoint y: 191, distance: 220.7
click at [335, 191] on div "Nutzen für Entwickler:innen & Designer:innen Konsistenz: Einheitliche Werte für…" at bounding box center [258, 154] width 284 height 80
copy div "Skalierbarkeit: Einfaches Anpassen des gesamten Systems (z. B. Markenfarben, Ty…"
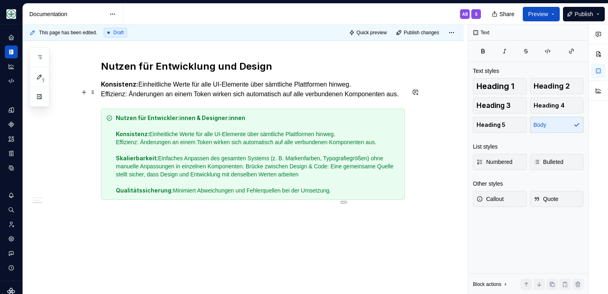
click at [204, 97] on p "Konsistenz: Einheitliche Werte für alle UI-Elemente über sämtliche Plattformen …" at bounding box center [253, 89] width 304 height 20
click at [166, 99] on p "Konsistenz: Einheitliche Werte für alle UI-Elemente über sämtliche Plattformen …" at bounding box center [253, 89] width 304 height 20
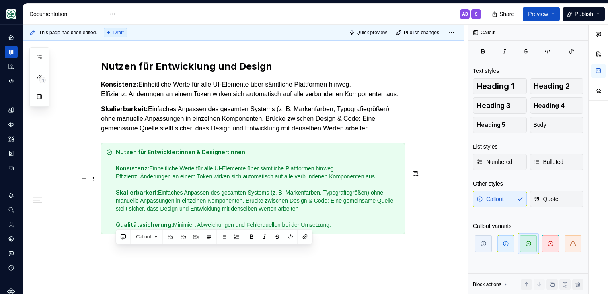
scroll to position [343, 0]
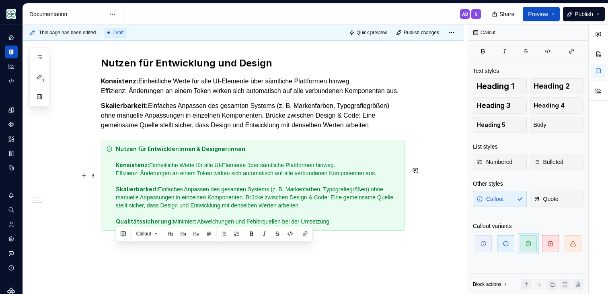
drag, startPoint x: 116, startPoint y: 252, endPoint x: 351, endPoint y: 246, distance: 235.7
click at [351, 225] on div "Nutzen für Entwickler:innen & Designer:innen Konsistenz: Einheitliche Werte für…" at bounding box center [258, 185] width 284 height 80
copy div "Qualitätssicherung: Minimiert Abweichungen und Fehlerquellen bei der Umsetzung."
click at [174, 130] on p "Skalierbarkeit: Einfaches Anpassen des gesamten Systems (z. B. Markenfarben, Ty…" at bounding box center [253, 115] width 304 height 29
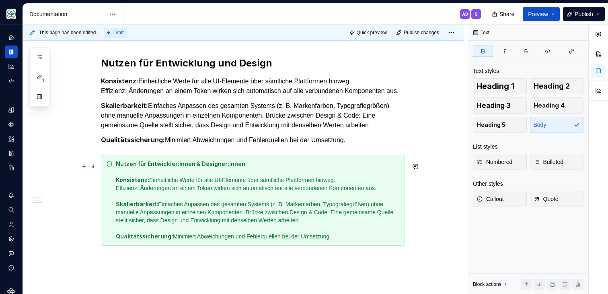
click at [146, 144] on strong "Qualitätssicherung:" at bounding box center [133, 140] width 64 height 8
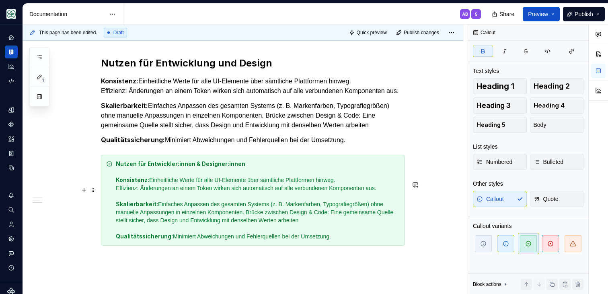
click at [116, 167] on strong "Nutzen für Entwickler:innen & Designer:innen" at bounding box center [180, 163] width 129 height 7
click at [107, 183] on div "Nutzen für Entwickler:innen & Designer:innen Konsistenz: Einheitliche Werte für…" at bounding box center [253, 199] width 304 height 91
click at [104, 188] on div "Nutzen für Entwickler:innen & Designer:innen Konsistenz: Einheitliche Werte für…" at bounding box center [253, 199] width 304 height 91
click at [94, 191] on span at bounding box center [93, 189] width 6 height 11
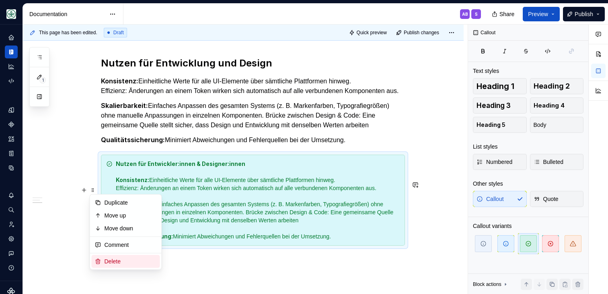
click at [117, 257] on div "Delete" at bounding box center [131, 261] width 52 height 8
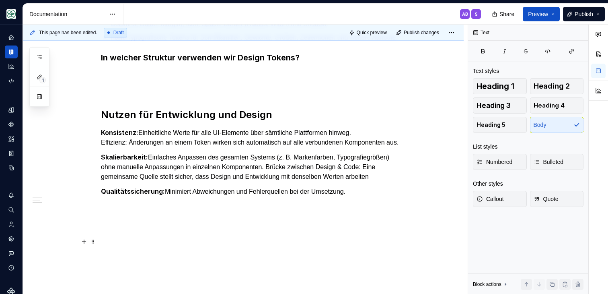
scroll to position [318, 0]
click at [170, 79] on div "Gliederung Design Tokens Alle Tokens werden zentral als Single Source of Truth …" at bounding box center [253, 50] width 304 height 291
click at [101, 128] on strong "Konsistenz:" at bounding box center [119, 132] width 37 height 8
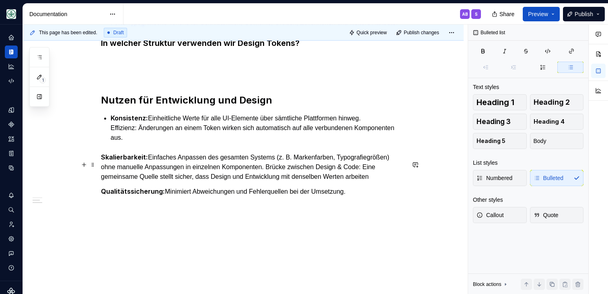
click at [100, 155] on div "Gliederung Design Tokens Alle Tokens werden zentral als Single Source of Truth …" at bounding box center [243, 83] width 441 height 422
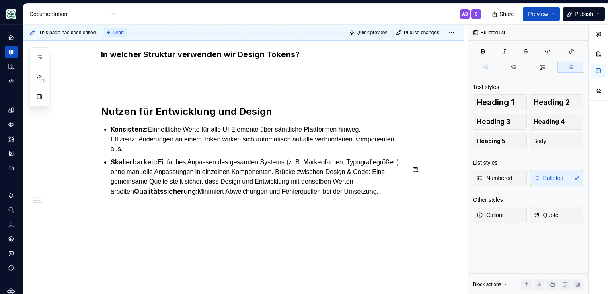
scroll to position [315, 0]
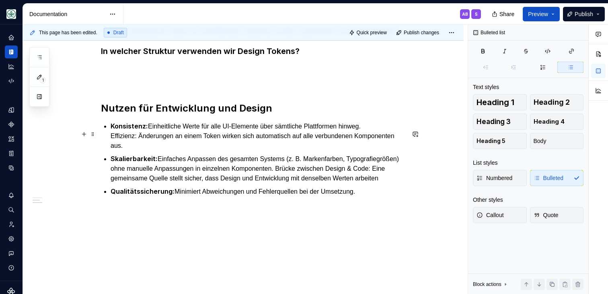
click at [178, 138] on p "Konsistenz: Einheitliche Werte für alle UI-Elemente über sämtliche Plattformen …" at bounding box center [258, 135] width 294 height 29
click at [111, 154] on strong "Skalierbarkeit:" at bounding box center [134, 158] width 47 height 8
click at [177, 84] on div "Gliederung Design Tokens Alle Tokens werden zentral als Single Source of Truth …" at bounding box center [253, 47] width 304 height 297
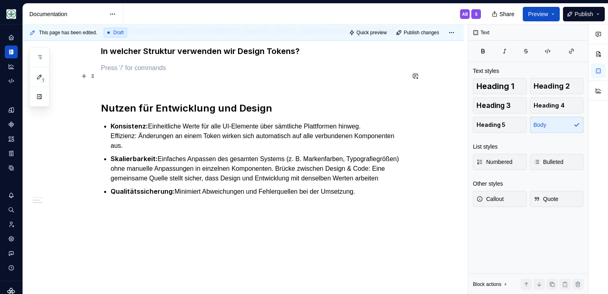
click at [160, 63] on p at bounding box center [253, 68] width 304 height 10
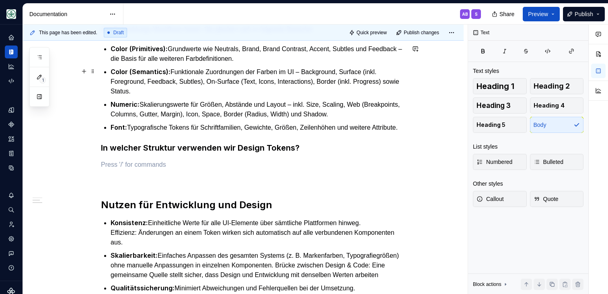
scroll to position [203, 0]
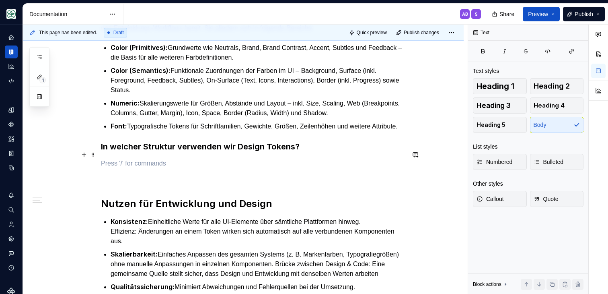
click at [137, 152] on h3 "In welcher Struktur verwenden wir Design Tokens?" at bounding box center [253, 146] width 304 height 11
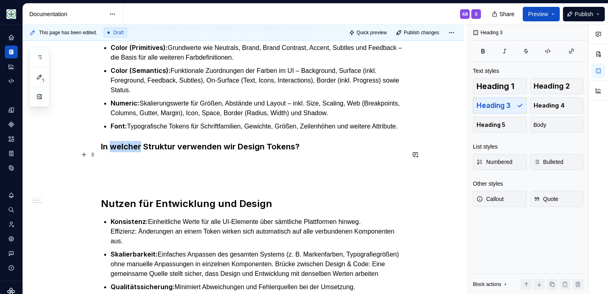
click at [137, 152] on h3 "In welcher Struktur verwenden wir Design Tokens?" at bounding box center [253, 146] width 304 height 11
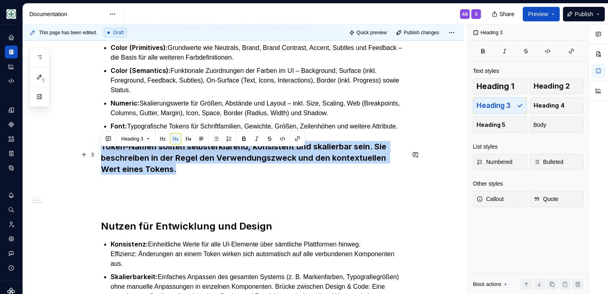
drag, startPoint x: 187, startPoint y: 181, endPoint x: 101, endPoint y: 154, distance: 90.6
click at [101, 154] on h3 "Token-Namen sollten selbsterklärend, konsistent und skalierbar sein. Sie beschr…" at bounding box center [253, 158] width 304 height 34
click at [145, 138] on button "Heading 3" at bounding box center [136, 138] width 36 height 11
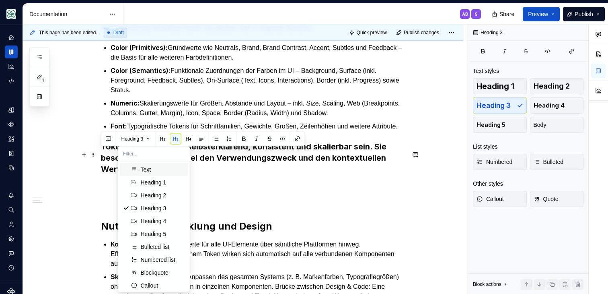
click at [149, 168] on div "Text" at bounding box center [146, 169] width 10 height 8
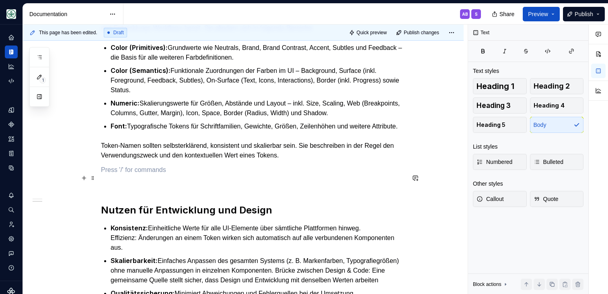
click at [171, 173] on p at bounding box center [253, 170] width 304 height 10
click at [179, 143] on div "Gliederung Design Tokens Alle Tokens werden zentral als Single Source of Truth …" at bounding box center [253, 146] width 304 height 304
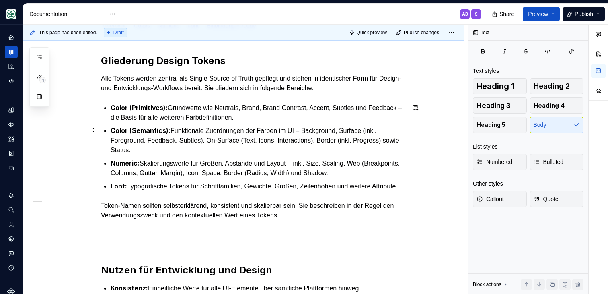
scroll to position [145, 0]
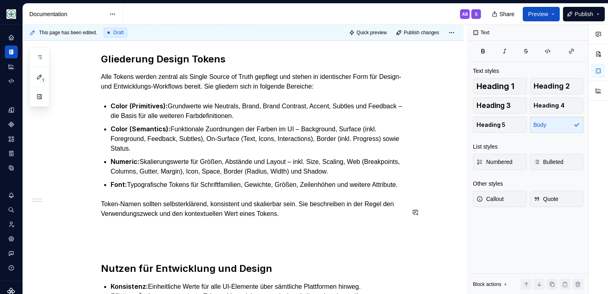
click at [157, 201] on div "Gliederung Design Tokens Alle Tokens werden zentral als Single Source of Truth …" at bounding box center [253, 205] width 304 height 304
click at [146, 189] on p "Font: Typografische Tokens für Schriftfamilien, Gewichte, Größen, Zeilenhöhen u…" at bounding box center [258, 184] width 294 height 10
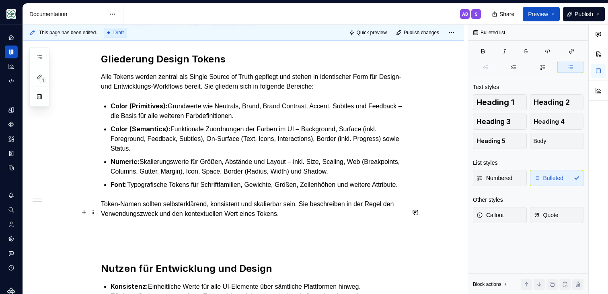
click at [103, 210] on p "Token-Namen sollten selbsterklärend, konsistent und skalierbar sein. Sie beschr…" at bounding box center [253, 208] width 304 height 19
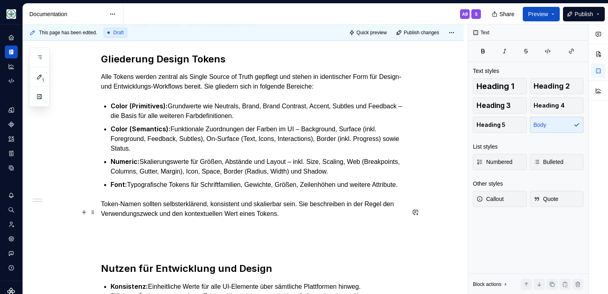
click at [101, 212] on p "Token-Namen sollten selbsterklärend, konsistent und skalierbar sein. Sie beschr…" at bounding box center [253, 208] width 304 height 19
click at [176, 210] on p "Bei den Token-Namen sollten selbsterklärend, konsistent und skalierbar sein. Si…" at bounding box center [253, 208] width 304 height 19
click at [355, 214] on p "Bei den Token-Namen achten wir darauf, dass sie selbsterklärend, konsistent und…" at bounding box center [253, 208] width 304 height 19
click at [389, 211] on p "Bei den Token-Namen achten wir darauf, dass sie selbsterklärend, konsistent und…" at bounding box center [253, 208] width 304 height 19
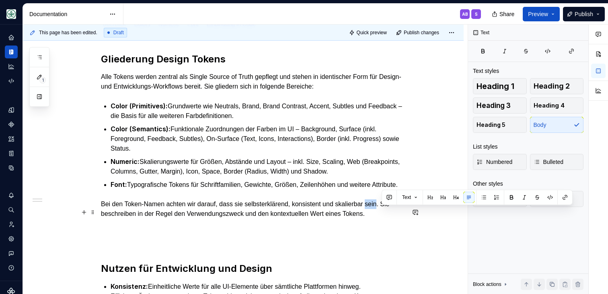
click at [389, 211] on p "Bei den Token-Namen achten wir darauf, dass sie selbsterklärend, konsistent und…" at bounding box center [253, 208] width 304 height 19
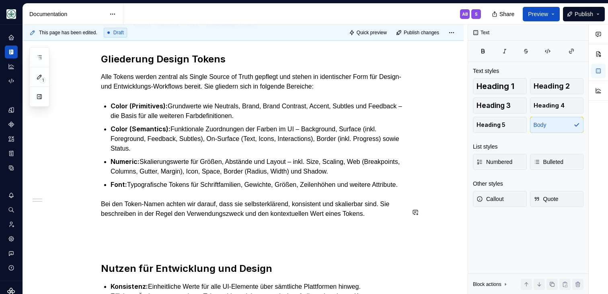
click at [175, 228] on div "Gliederung Design Tokens Alle Tokens werden zentral als Single Source of Truth …" at bounding box center [253, 205] width 304 height 304
click at [237, 216] on p "Bei den Token-Namen achten wir darauf, dass sie selbsterklärend, konsistent und…" at bounding box center [253, 208] width 304 height 19
click at [285, 229] on div "Gliederung Design Tokens Alle Tokens werden zentral als Single Source of Truth …" at bounding box center [253, 205] width 304 height 304
click at [344, 229] on div "Gliederung Design Tokens Alle Tokens werden zentral als Single Source of Truth …" at bounding box center [253, 205] width 304 height 304
click at [391, 218] on p "Bei den Token-Namen achten wir darauf, dass sie selbsterklärend, konsistent und…" at bounding box center [253, 208] width 304 height 19
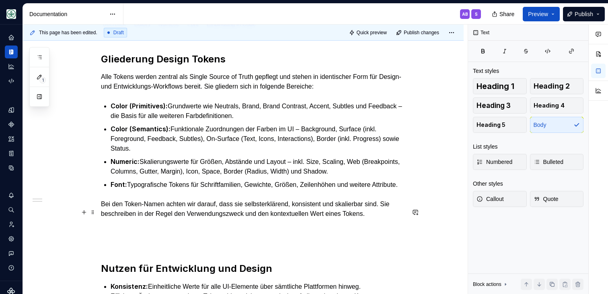
click at [397, 218] on p "Bei den Token-Namen achten wir darauf, dass sie selbsterklärend, konsistent und…" at bounding box center [253, 208] width 304 height 19
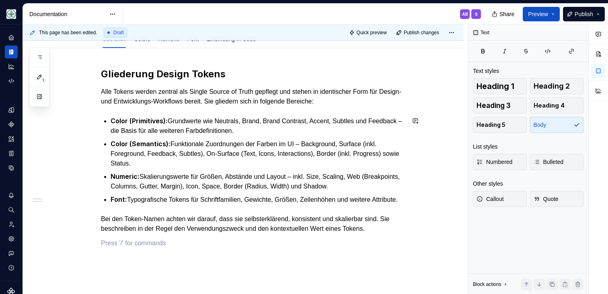
scroll to position [125, 0]
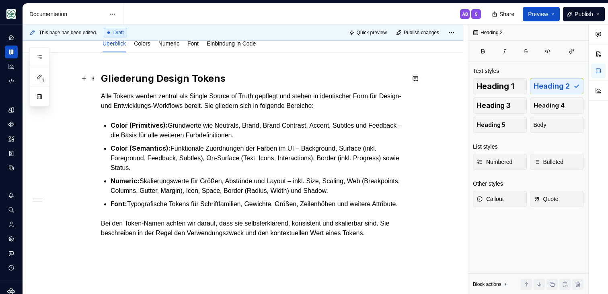
click at [151, 82] on h2 "Gliederung Design Tokens" at bounding box center [253, 78] width 304 height 13
click at [166, 209] on p "Font: Typografische Tokens für Schriftfamilien, Gewichte, Größen, Zeilenhöhen u…" at bounding box center [258, 204] width 294 height 10
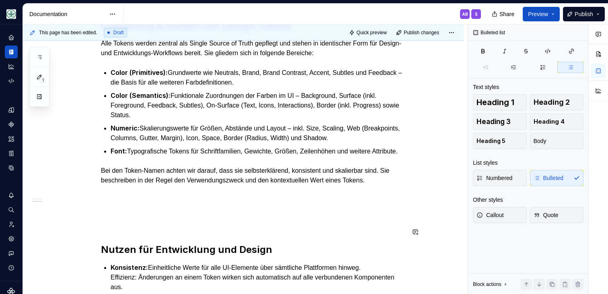
scroll to position [189, 0]
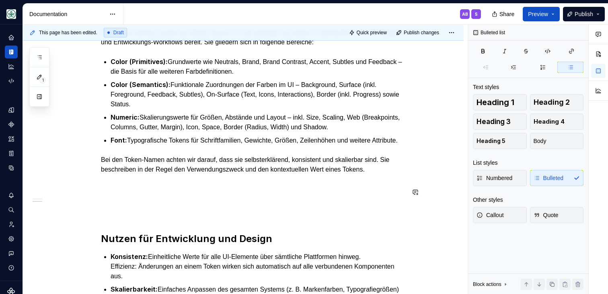
click at [130, 186] on div "Gliederung & Namen von Design Tokens Alle Tokens werden zentral als Single Sour…" at bounding box center [253, 167] width 304 height 318
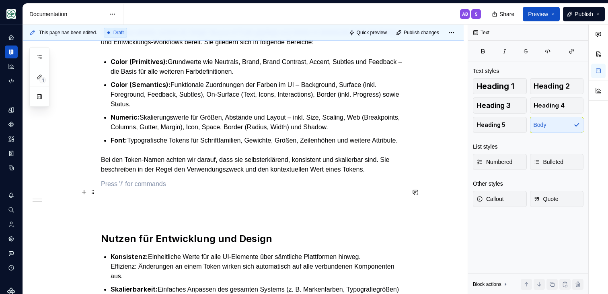
click at [112, 189] on p at bounding box center [253, 184] width 304 height 10
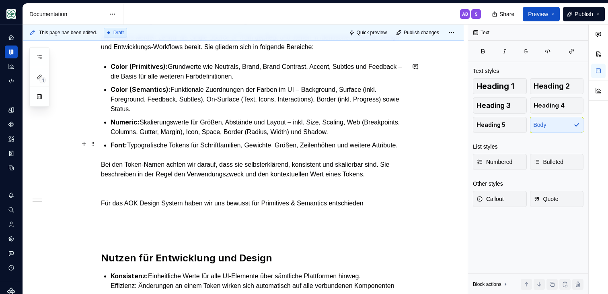
scroll to position [183, 0]
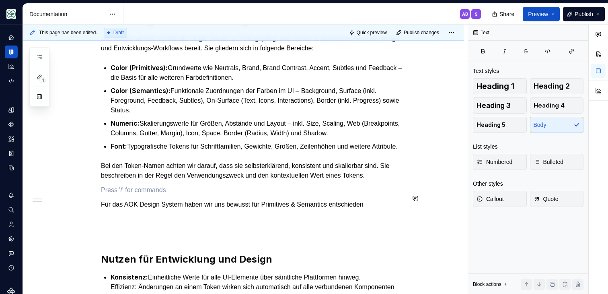
click at [158, 191] on div "Gliederung & Namen von Design Tokens Alle Tokens werden zentral als Single Sour…" at bounding box center [253, 180] width 304 height 333
click at [148, 195] on p at bounding box center [253, 190] width 304 height 10
click at [155, 209] on p "Für das AOK Design System haben wir uns bewusst für Primitives & Semantics ents…" at bounding box center [253, 204] width 304 height 10
click at [124, 195] on p at bounding box center [253, 190] width 304 height 10
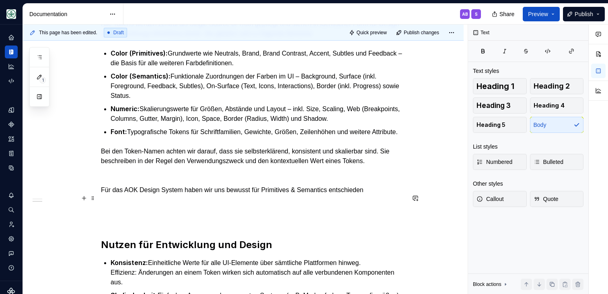
click at [110, 195] on p "Für das AOK Design System haben wir uns bewusst für Primitives & Semantics ents…" at bounding box center [253, 190] width 304 height 10
click at [110, 166] on p "Bei den Token-Namen achten wir darauf, dass sie selbsterklärend, konsistent und…" at bounding box center [253, 155] width 304 height 19
click at [110, 180] on p at bounding box center [253, 176] width 304 height 10
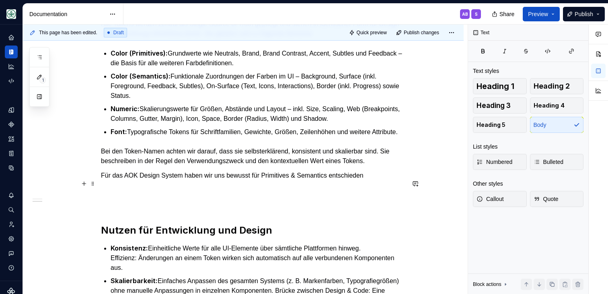
scroll to position [188, 0]
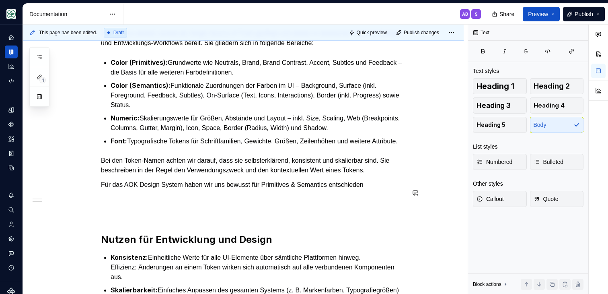
click at [217, 189] on p "Für das AOK Design System haben wir uns bewusst für Primitives & Semantics ents…" at bounding box center [253, 185] width 304 height 10
click at [335, 189] on p "Für das AOK Design System haben wir uns bewusst für Primitives & Semantics ents…" at bounding box center [253, 185] width 304 height 10
click at [380, 189] on p "Für das AOK Design System haben wir uns bewusst für Primitives & Semantics ents…" at bounding box center [253, 185] width 304 height 10
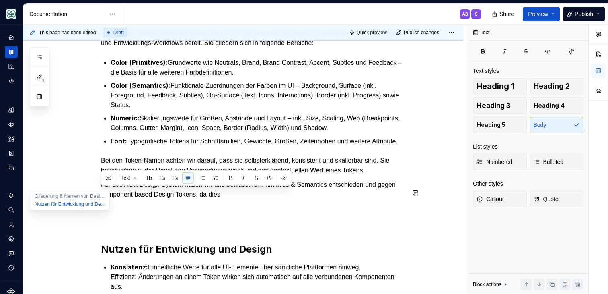
drag, startPoint x: 250, startPoint y: 204, endPoint x: 72, endPoint y: 191, distance: 178.2
click at [73, 191] on div "Design Tokens Design Tokens sind standardisierte, plattformunabhängige Variable…" at bounding box center [243, 143] width 441 height 582
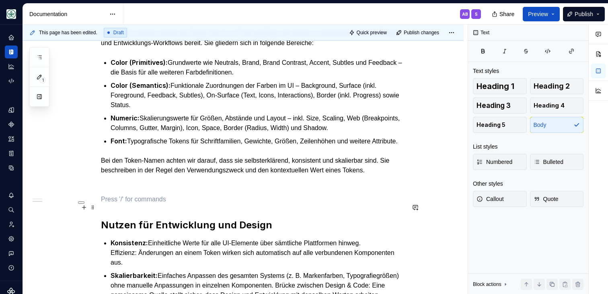
click at [138, 204] on p at bounding box center [253, 199] width 304 height 10
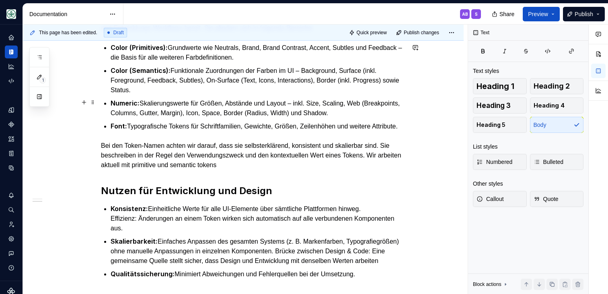
scroll to position [206, 0]
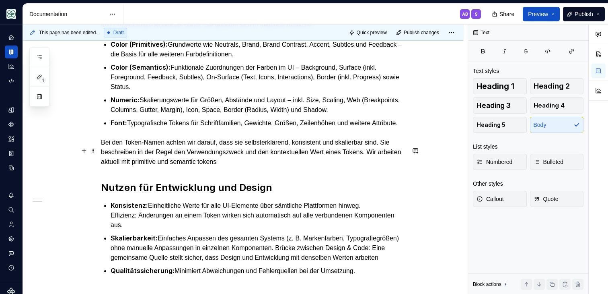
click at [285, 151] on p "Bei den Token-Namen achten wir darauf, dass sie selbsterklärend, konsistent und…" at bounding box center [253, 152] width 304 height 29
click at [284, 166] on p "Bei den Token-Namen achten wir darauf, dass sie selbsterklärend, konsistent und…" at bounding box center [253, 152] width 304 height 29
click at [301, 166] on p "Bei den Token-Namen achten wir darauf, dass sie selbsterklärend, konsistent und…" at bounding box center [253, 152] width 304 height 29
click at [197, 166] on p "Bei den Token-Namen achten wir darauf, dass sie selbsterklärend, konsistent und…" at bounding box center [253, 152] width 304 height 29
click at [243, 166] on p "Bei den Token-Namen achten wir darauf, dass sie selbsterklärend, konsistent und…" at bounding box center [253, 152] width 304 height 29
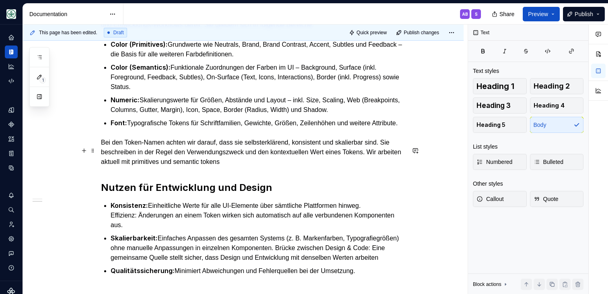
click at [169, 166] on p "Bei den Token-Namen achten wir darauf, dass sie selbsterklärend, konsistent und…" at bounding box center [253, 152] width 304 height 29
click at [195, 166] on p "Bei den Token-Namen achten wir darauf, dass sie selbsterklärend, konsistent und…" at bounding box center [253, 152] width 304 height 29
click at [173, 166] on p "Bei den Token-Namen achten wir darauf, dass sie selbsterklärend, konsistent und…" at bounding box center [253, 152] width 304 height 29
click at [201, 166] on p "Bei den Token-Namen achten wir darauf, dass sie selbsterklärend, konsistent und…" at bounding box center [253, 152] width 304 height 29
click at [244, 166] on p "Bei den Token-Namen achten wir darauf, dass sie selbsterklärend, konsistent und…" at bounding box center [253, 152] width 304 height 29
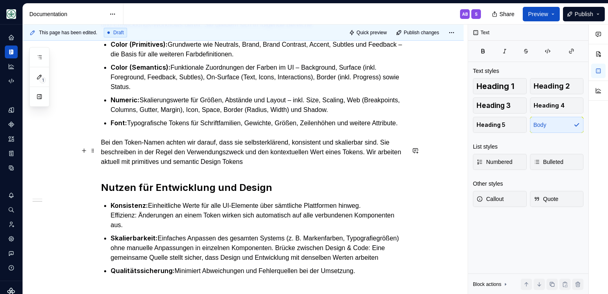
click at [176, 166] on p "Bei den Token-Namen achten wir darauf, dass sie selbsterklärend, konsistent und…" at bounding box center [253, 152] width 304 height 29
click at [220, 166] on p "Bei den Token-Namen achten wir darauf, dass sie selbsterklärend, konsistent und…" at bounding box center [253, 152] width 304 height 29
click at [313, 166] on p "Bei den Token-Namen achten wir darauf, dass sie selbsterklärend, konsistent und…" at bounding box center [253, 152] width 304 height 29
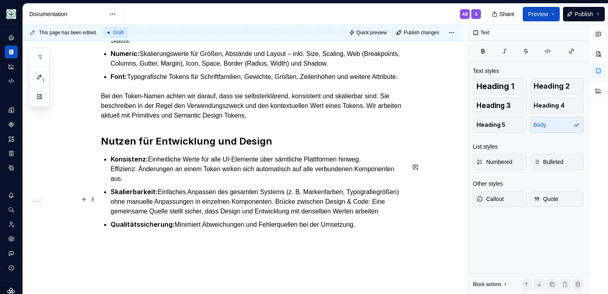
scroll to position [269, 0]
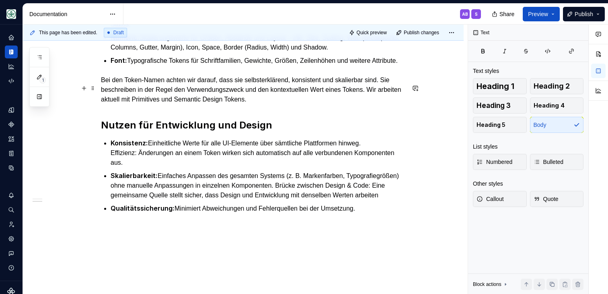
click at [207, 104] on p "Bei den Token-Namen achten wir darauf, dass sie selbsterklärend, konsistent und…" at bounding box center [253, 89] width 304 height 29
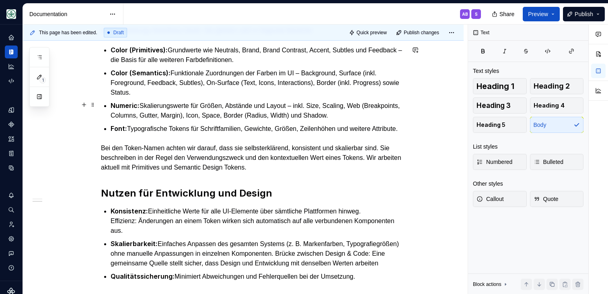
scroll to position [203, 0]
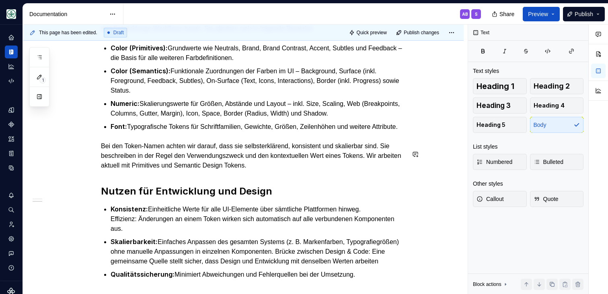
click at [210, 170] on p "Bei den Token-Namen achten wir darauf, dass sie selbsterklärend, konsistent und…" at bounding box center [253, 155] width 304 height 29
click at [233, 170] on p "Bei den Token-Namen achten wir darauf, dass sie selbsterklärend, konsistent und…" at bounding box center [253, 155] width 304 height 29
click at [329, 168] on p "Bei den Token-Namen achten wir darauf, dass sie selbsterklärend, konsistent und…" at bounding box center [253, 155] width 304 height 29
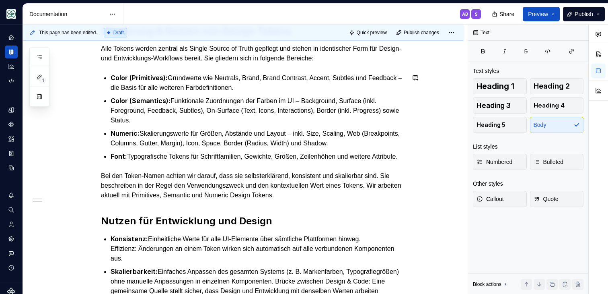
scroll to position [176, 0]
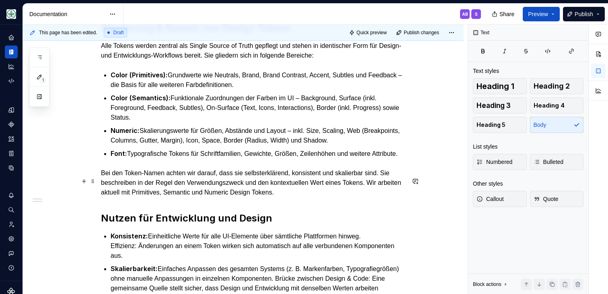
click at [248, 197] on p "Bei den Token-Namen achten wir darauf, dass sie selbsterklärend, konsistent und…" at bounding box center [253, 182] width 304 height 29
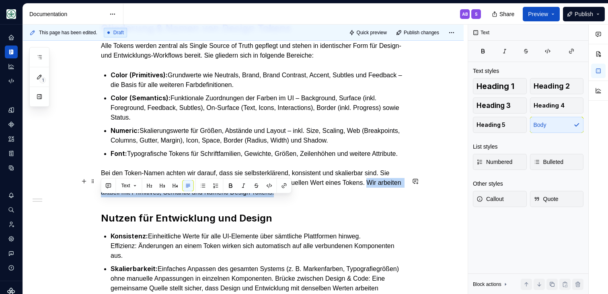
drag, startPoint x: 365, startPoint y: 200, endPoint x: 91, endPoint y: 201, distance: 273.5
click at [91, 201] on div "Gliederung & Namen von Design Tokens Alle Tokens werden zentral als Single Sour…" at bounding box center [243, 202] width 441 height 401
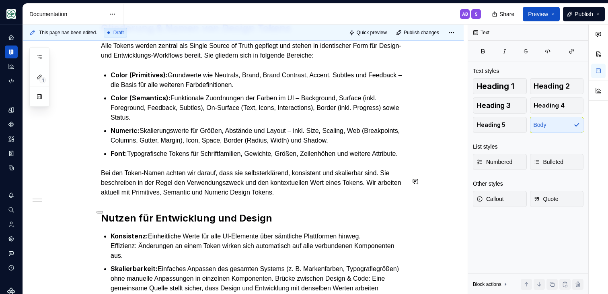
click at [321, 185] on p "Bei den Token-Namen achten wir darauf, dass sie selbsterklärend, konsistent und…" at bounding box center [253, 182] width 304 height 29
click at [277, 210] on div "Gliederung & Namen von Design Tokens Alle Tokens werden zentral als Single Sour…" at bounding box center [253, 164] width 304 height 284
click at [242, 195] on p "Bei den Token-Namen achten wir darauf, dass sie selbsterklärend, konsistent und…" at bounding box center [253, 182] width 304 height 29
click at [236, 197] on p "Bei den Token-Namen achten wir darauf, dass sie selbsterklärend, konsistent und…" at bounding box center [253, 182] width 304 height 29
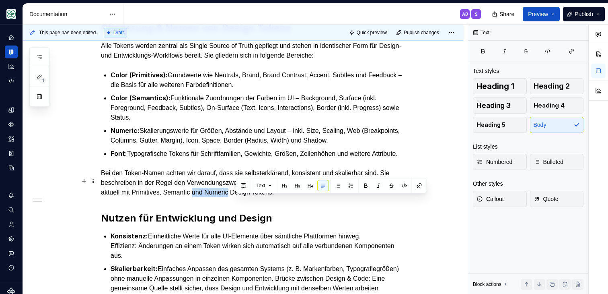
drag, startPoint x: 236, startPoint y: 199, endPoint x: 274, endPoint y: 202, distance: 38.3
click at [274, 197] on p "Bei den Token-Namen achten wir darauf, dass sie selbsterklärend, konsistent und…" at bounding box center [253, 182] width 304 height 29
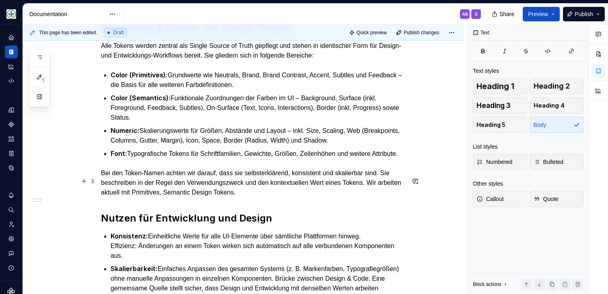
click at [312, 197] on p "Bei den Token-Namen achten wir darauf, dass sie selbsterklärend, konsistent und…" at bounding box center [253, 182] width 304 height 29
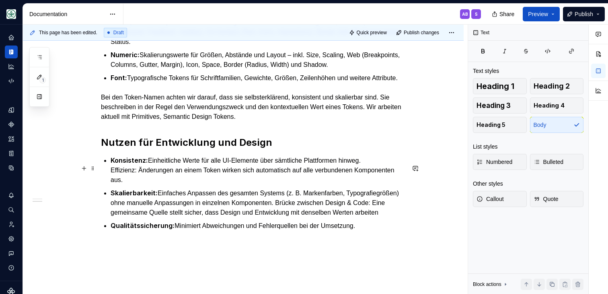
scroll to position [220, 0]
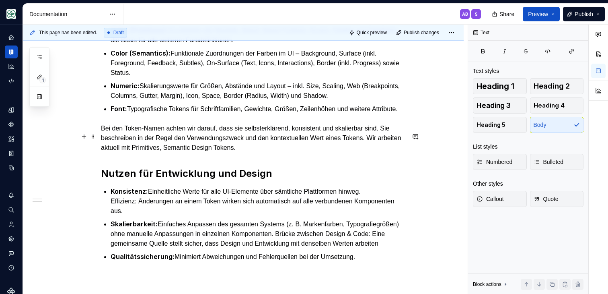
click at [152, 152] on p "Bei den Token-Namen achten wir darauf, dass sie selbsterklärend, konsistent und…" at bounding box center [253, 137] width 304 height 29
click at [185, 161] on div "Gliederung & Namen von Design Tokens Alle Tokens werden zentral als Single Sour…" at bounding box center [253, 119] width 304 height 284
click at [120, 152] on p "Bei den Token-Namen achten wir darauf, dass sie selbsterklärend, konsistent und…" at bounding box center [253, 137] width 304 height 29
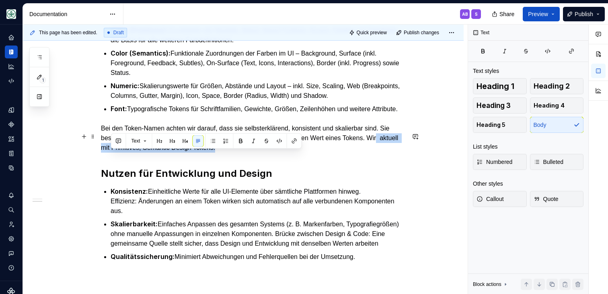
drag, startPoint x: 266, startPoint y: 154, endPoint x: 111, endPoint y: 157, distance: 155.7
click at [111, 152] on p "Bei den Token-Namen achten wir darauf, dass sie selbsterklärend, konsistent und…" at bounding box center [253, 137] width 304 height 29
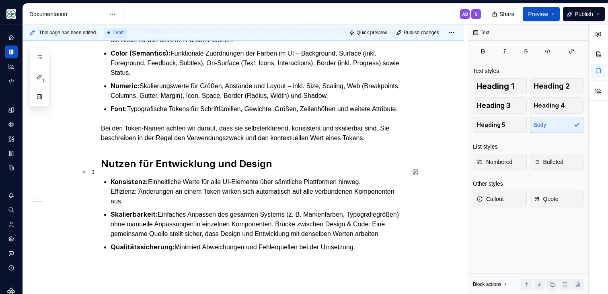
click at [288, 167] on h2 "Nutzen für Entwicklung und Design" at bounding box center [253, 163] width 304 height 13
click at [394, 143] on p "Bei den Token-Namen achten wir darauf, dass sie selbsterklärend, konsistent und…" at bounding box center [253, 132] width 304 height 19
click at [586, 14] on span "Publish" at bounding box center [584, 14] width 18 height 8
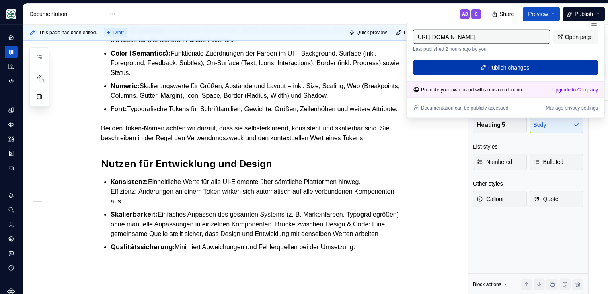
click at [504, 70] on span "Publish changes" at bounding box center [508, 68] width 41 height 8
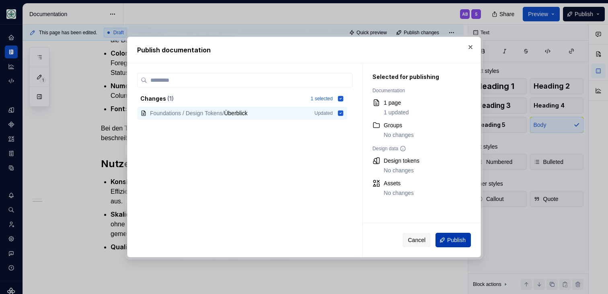
click at [460, 245] on button "Publish" at bounding box center [453, 239] width 35 height 14
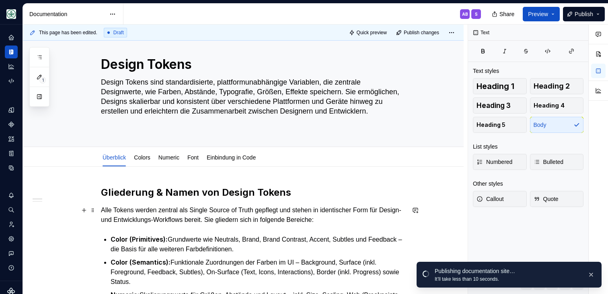
scroll to position [23, 0]
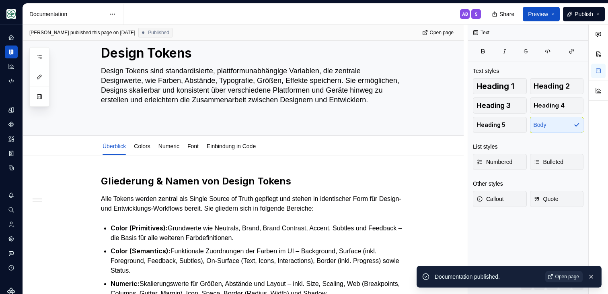
click at [567, 276] on span "Open page" at bounding box center [567, 276] width 24 height 6
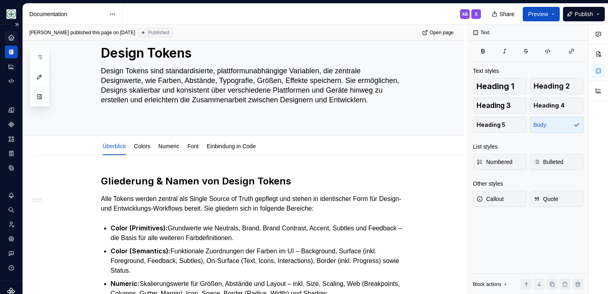
click at [13, 36] on icon "Home" at bounding box center [11, 37] width 7 height 7
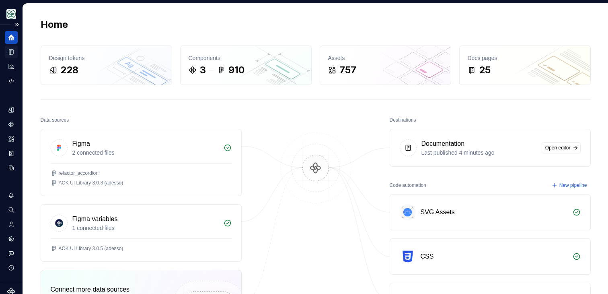
click at [13, 51] on icon "Documentation" at bounding box center [11, 51] width 4 height 5
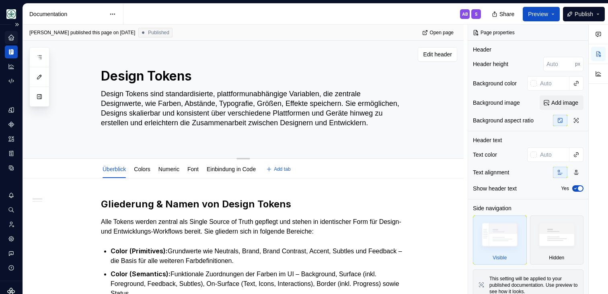
click at [132, 112] on textarea "Design Tokens sind standardisierte, plattformunabhängige Variablen, die zentral…" at bounding box center [251, 112] width 304 height 51
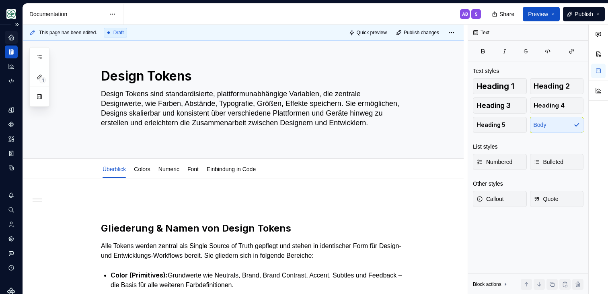
click at [266, 9] on div "AB S" at bounding box center [305, 14] width 364 height 21
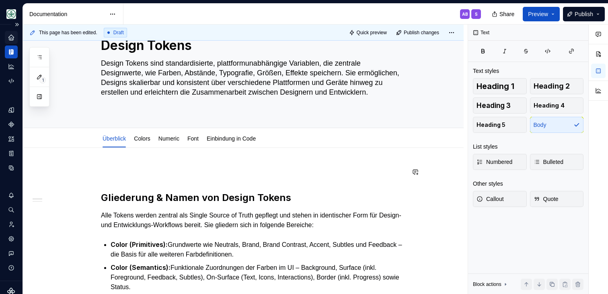
scroll to position [35, 0]
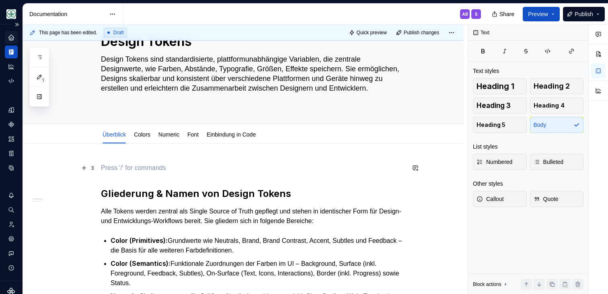
click at [185, 171] on p at bounding box center [253, 168] width 304 height 10
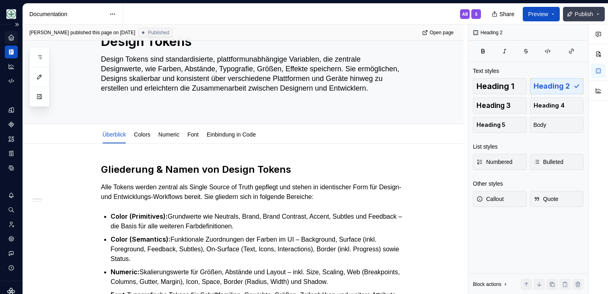
click at [581, 10] on span "Publish" at bounding box center [584, 14] width 18 height 8
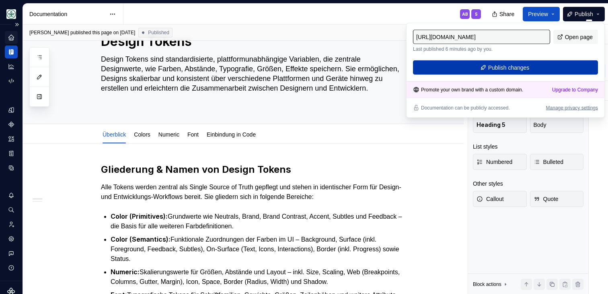
click at [499, 64] on span "Publish changes" at bounding box center [508, 68] width 41 height 8
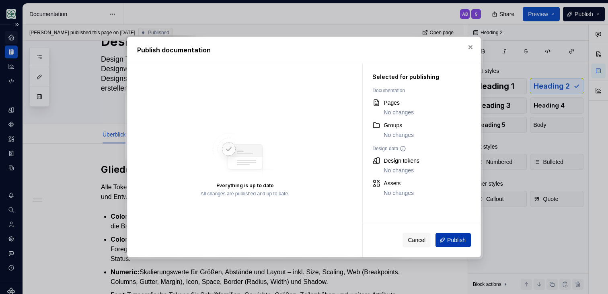
click at [440, 237] on button "Publish" at bounding box center [453, 239] width 35 height 14
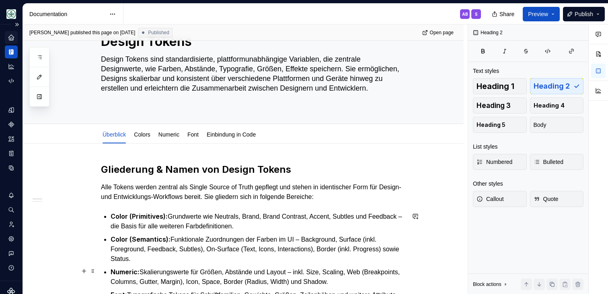
type textarea "*"
